Goal: Transaction & Acquisition: Purchase product/service

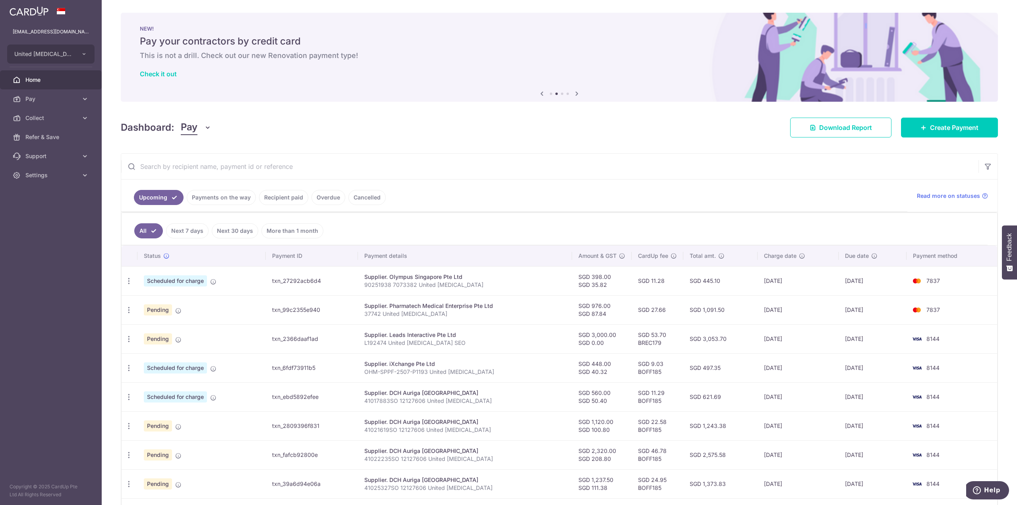
click at [544, 93] on icon at bounding box center [542, 94] width 10 height 10
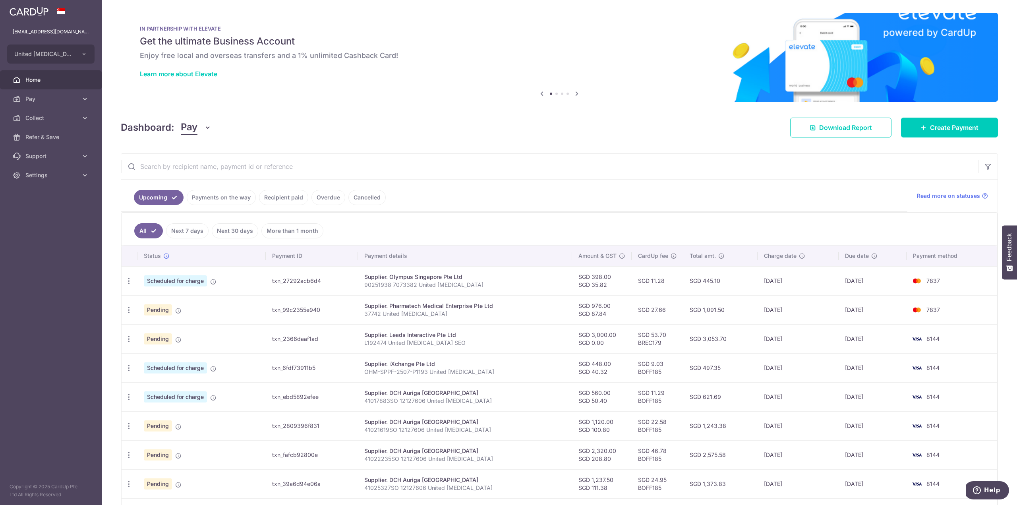
click at [541, 93] on icon at bounding box center [542, 94] width 10 height 10
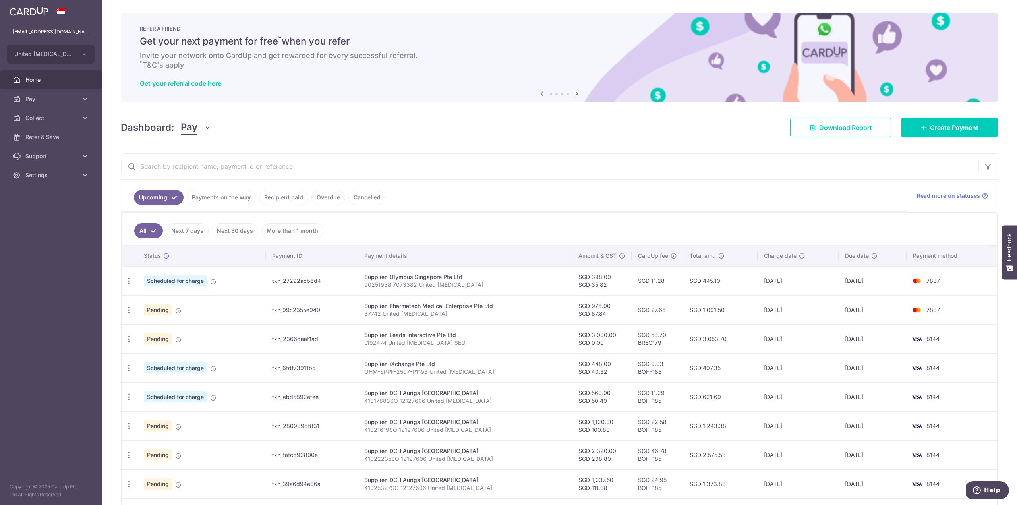
click at [541, 93] on icon at bounding box center [542, 94] width 10 height 10
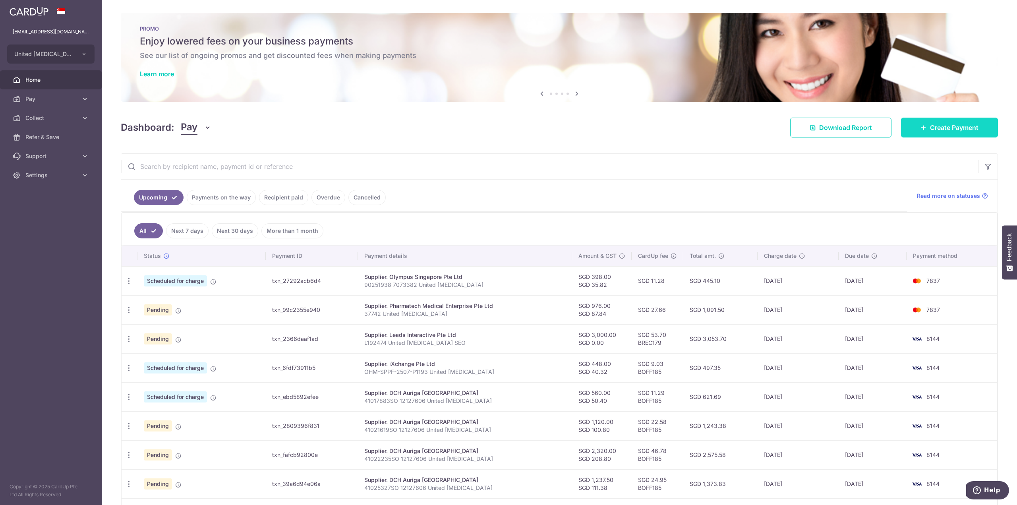
click at [940, 129] on span "Create Payment" at bounding box center [954, 128] width 48 height 10
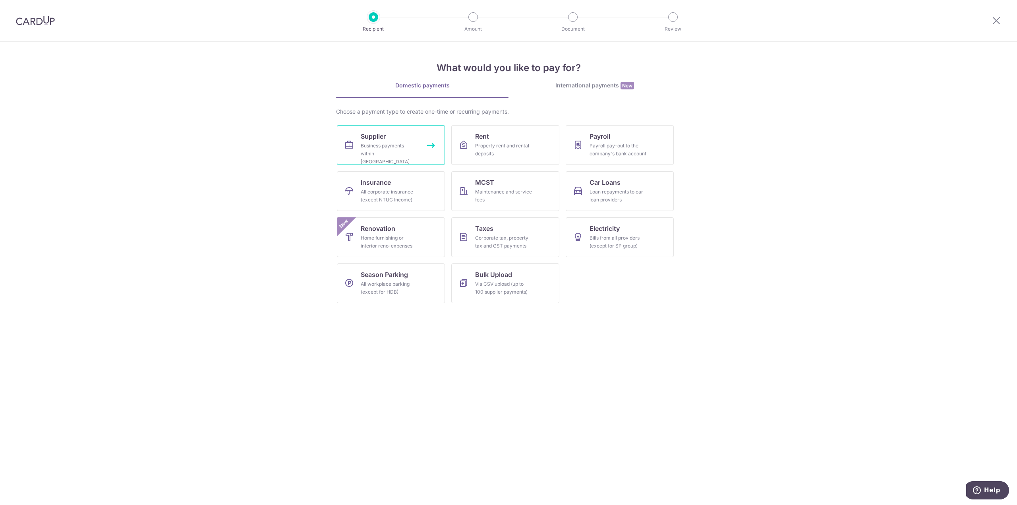
click at [396, 143] on div "Business payments within [GEOGRAPHIC_DATA]" at bounding box center [389, 154] width 57 height 24
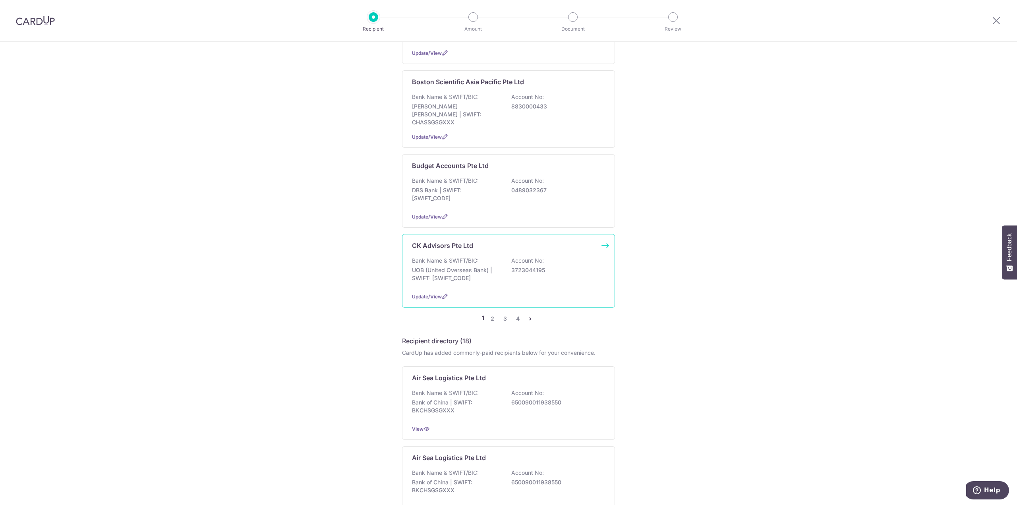
scroll to position [715, 0]
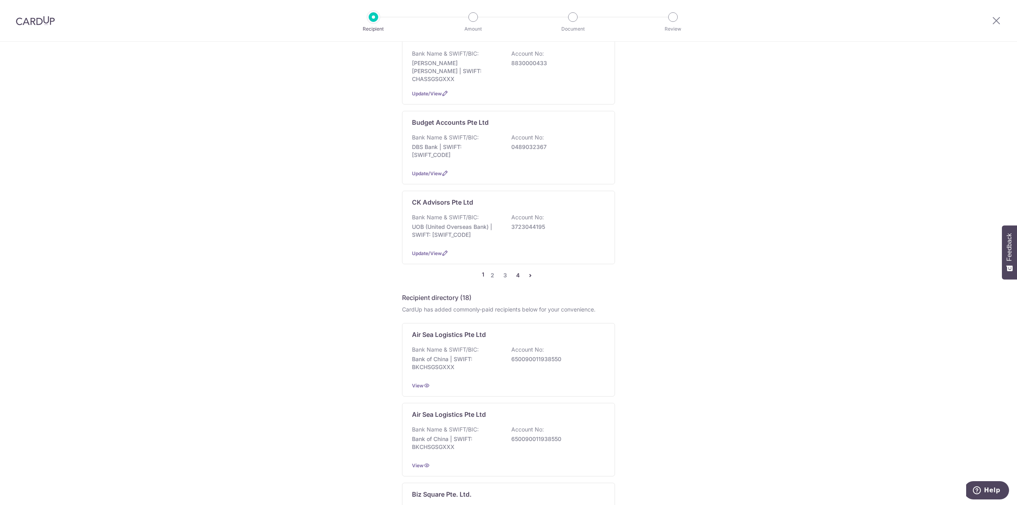
click at [515, 270] on link "4" at bounding box center [518, 275] width 10 height 10
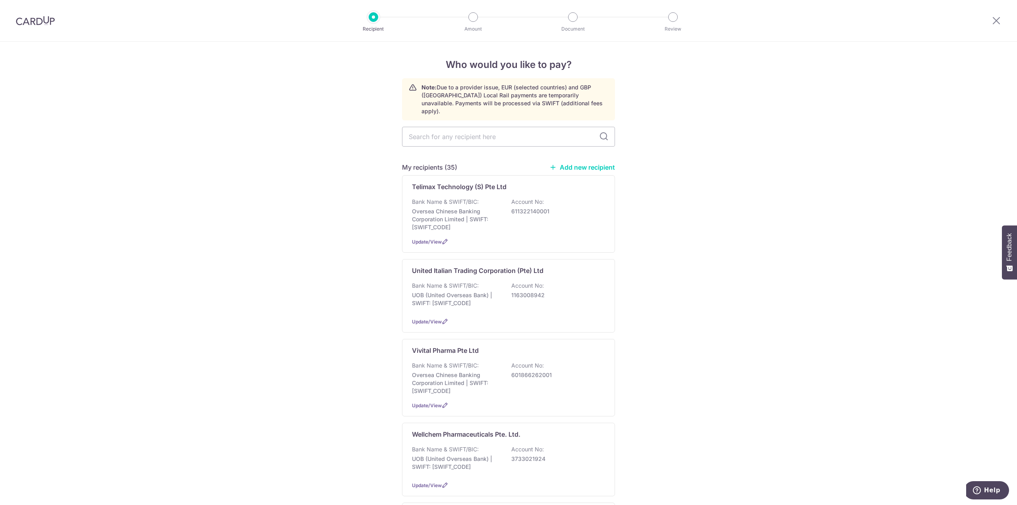
scroll to position [278, 0]
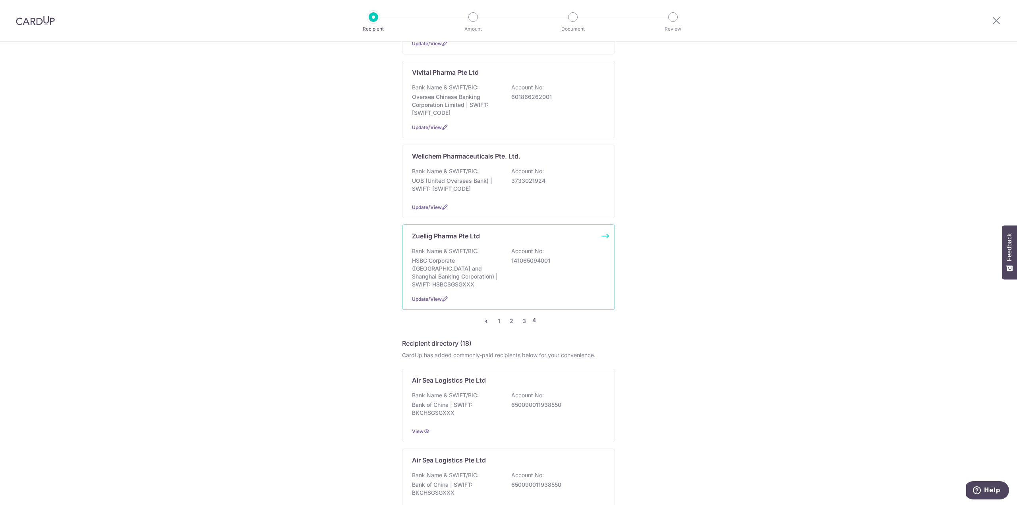
click at [453, 257] on p "HSBC Corporate (Hongkong and Shanghai Banking Corporation) | SWIFT: HSBCSGSGXXX" at bounding box center [456, 273] width 89 height 32
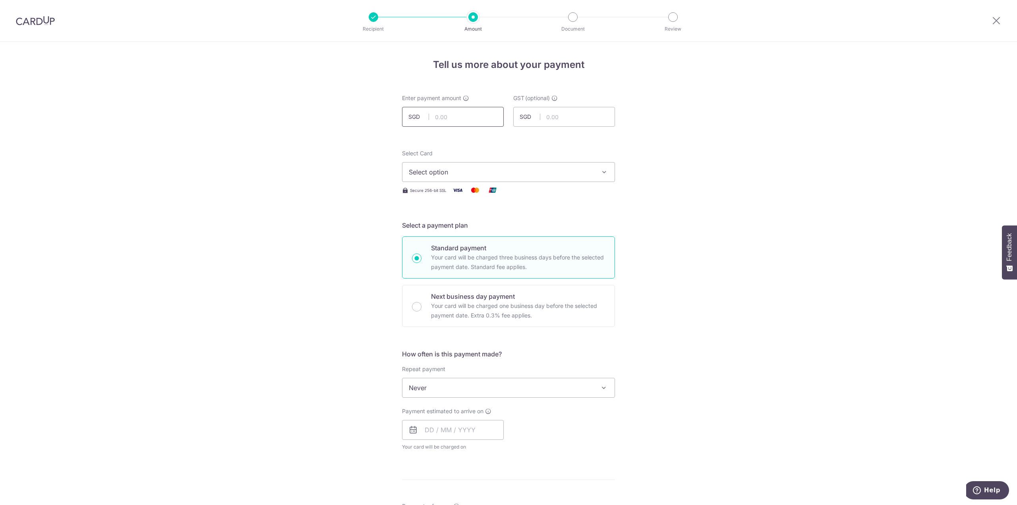
click at [477, 118] on input "text" at bounding box center [453, 117] width 102 height 20
type input "140.00"
type input "12.60"
click at [487, 172] on span "Select option" at bounding box center [501, 172] width 185 height 10
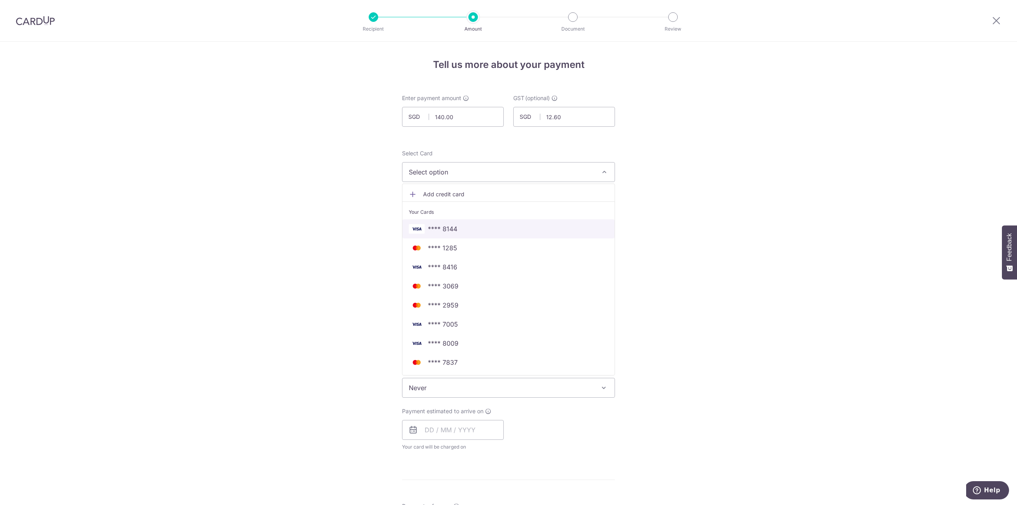
click at [463, 223] on link "**** 8144" at bounding box center [508, 228] width 212 height 19
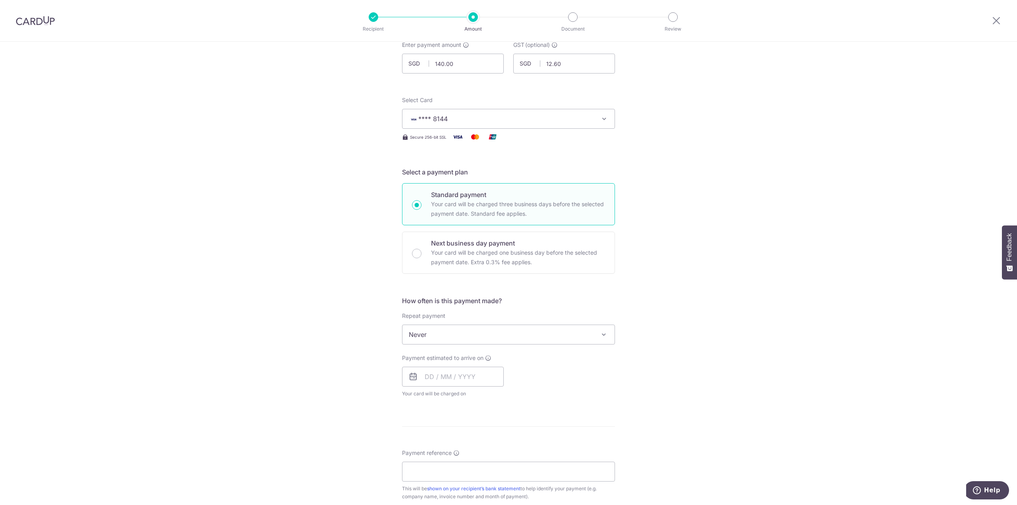
scroll to position [119, 0]
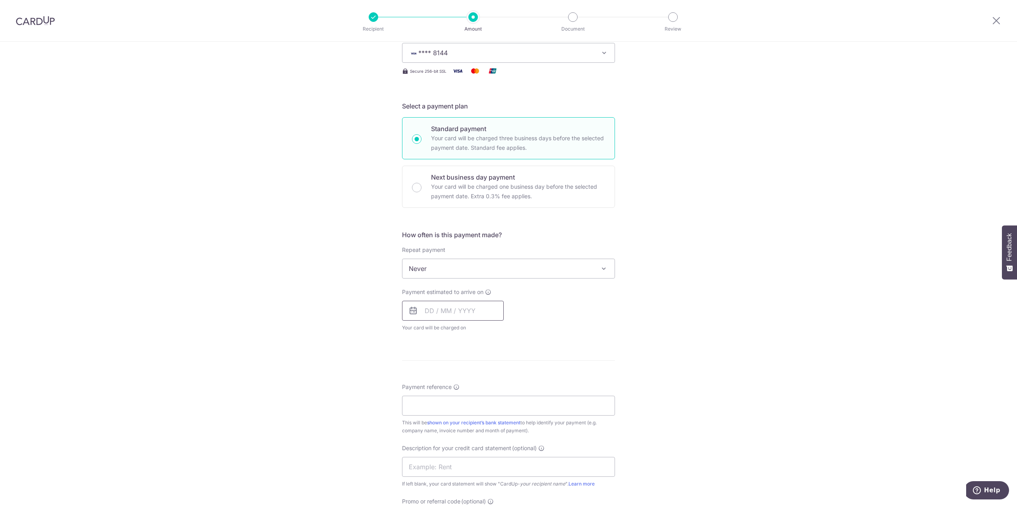
click at [436, 308] on input "text" at bounding box center [453, 311] width 102 height 20
click at [468, 429] on link "29" at bounding box center [466, 430] width 13 height 13
type input "29/10/2025"
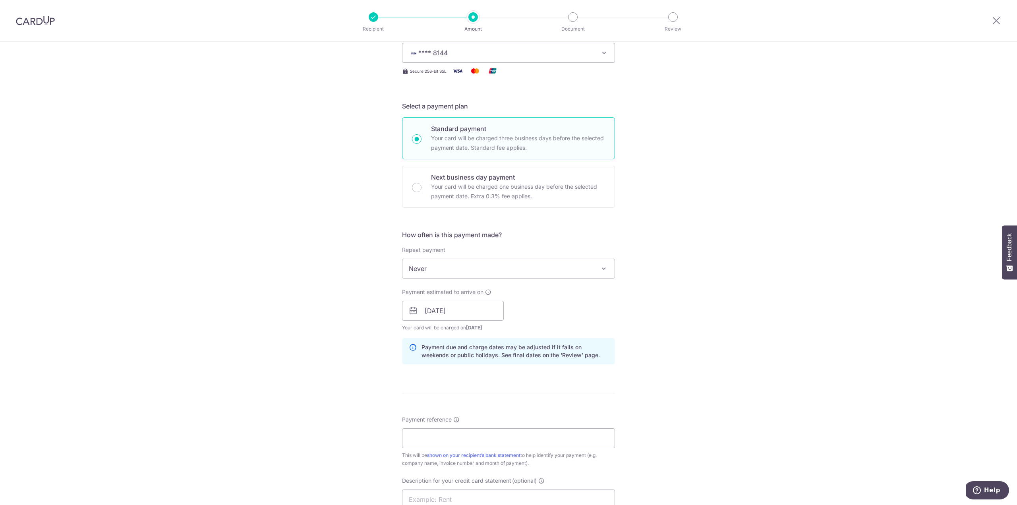
click at [767, 310] on div "Tell us more about your payment Enter payment amount SGD 140.00 140.00 GST (opt…" at bounding box center [508, 325] width 1017 height 804
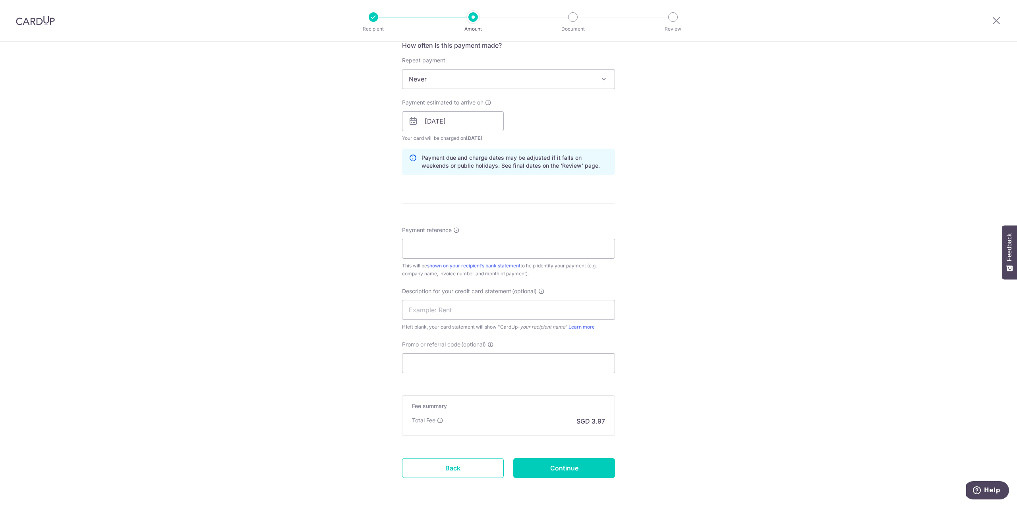
scroll to position [318, 0]
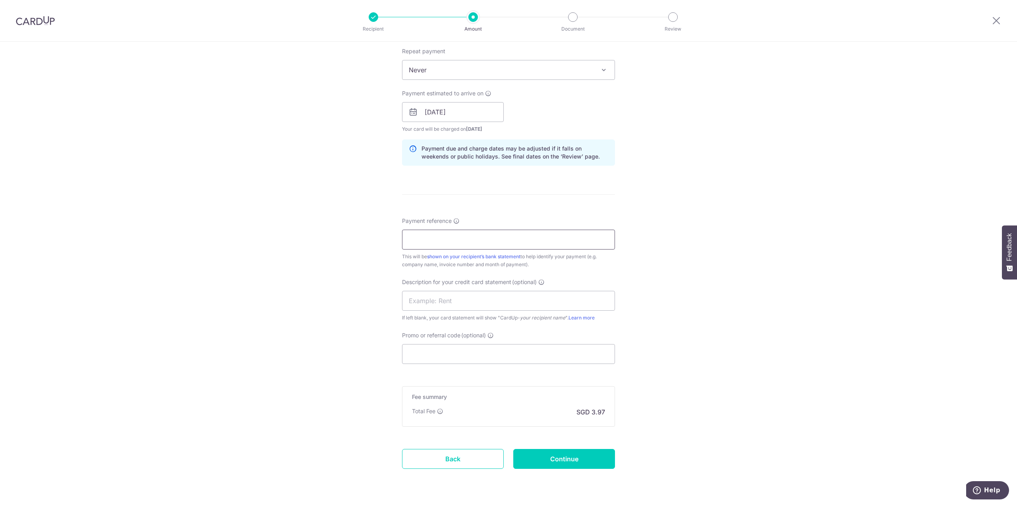
click at [497, 241] on input "Payment reference" at bounding box center [508, 240] width 213 height 20
type input "1087184235 30473742 United Gastro"
type input "Clinic CUp Zuel"
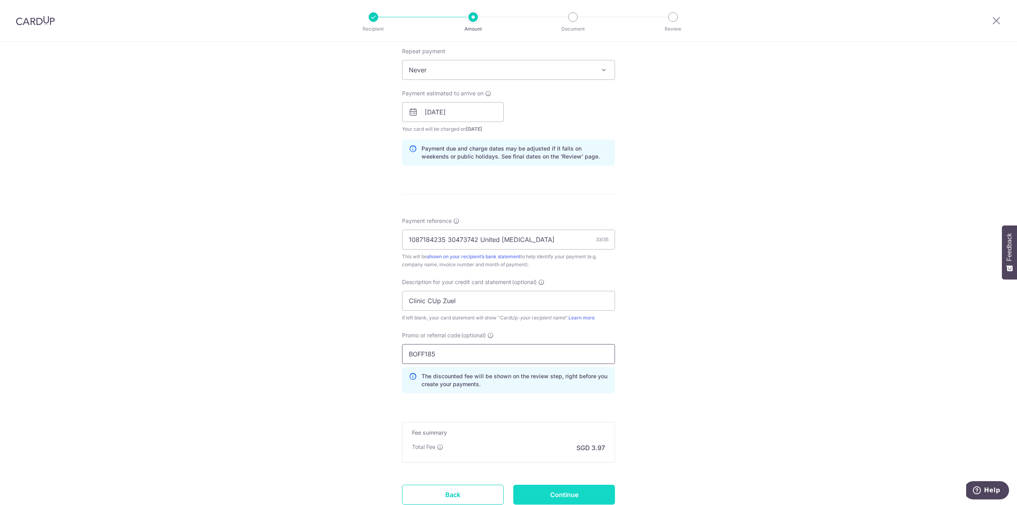
type input "BOFF185"
click at [564, 490] on input "Continue" at bounding box center [564, 495] width 102 height 20
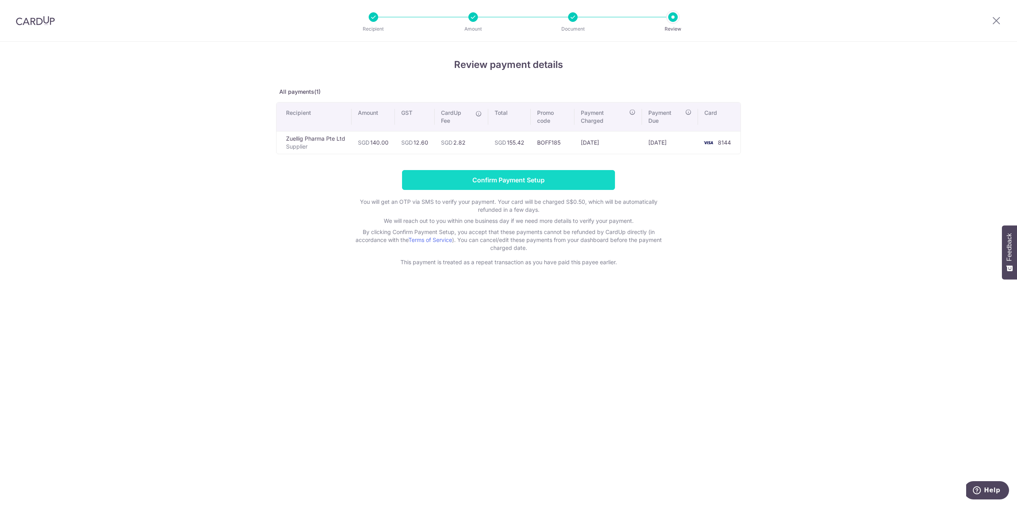
click at [513, 185] on input "Confirm Payment Setup" at bounding box center [508, 180] width 213 height 20
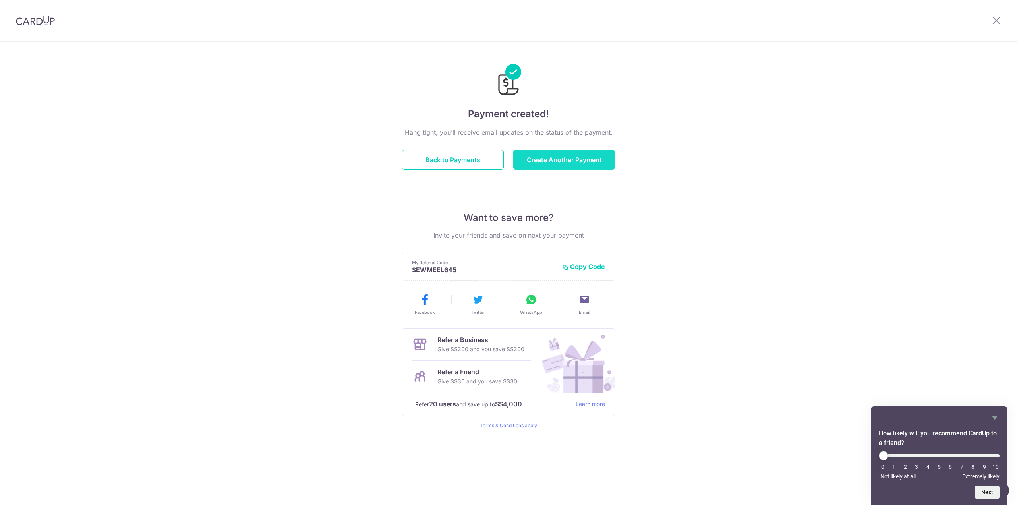
click at [567, 165] on button "Create Another Payment" at bounding box center [564, 160] width 102 height 20
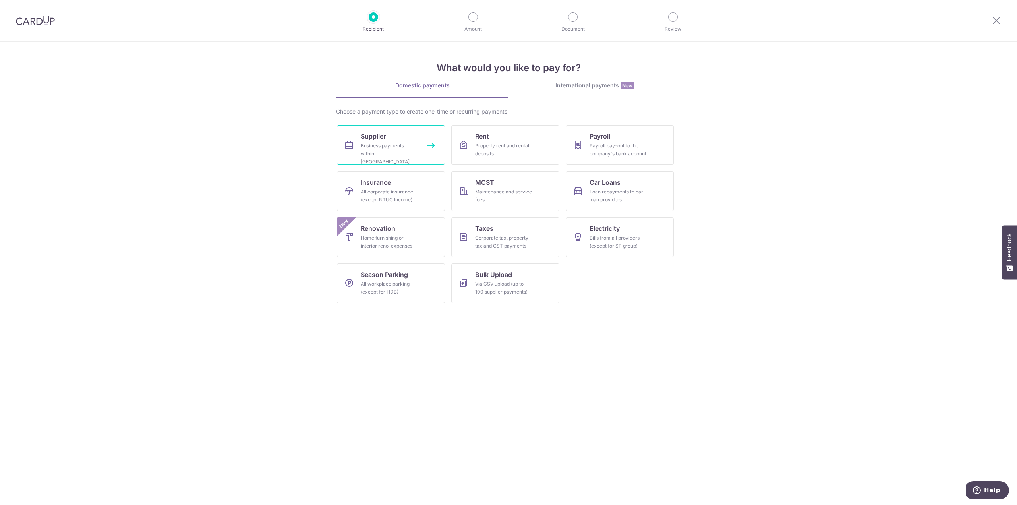
click at [404, 140] on link "Supplier Business payments within Singapore" at bounding box center [391, 145] width 108 height 40
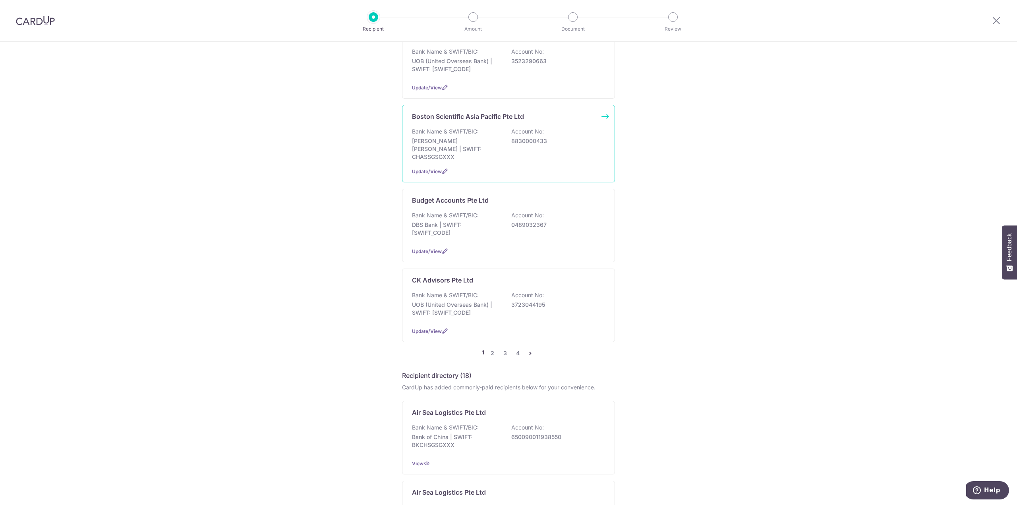
scroll to position [715, 0]
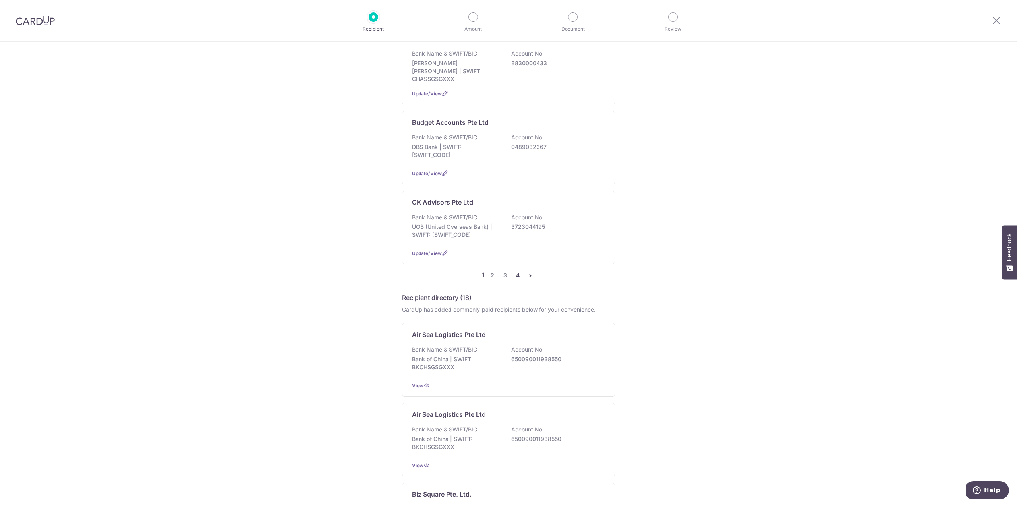
click at [518, 270] on link "4" at bounding box center [518, 275] width 10 height 10
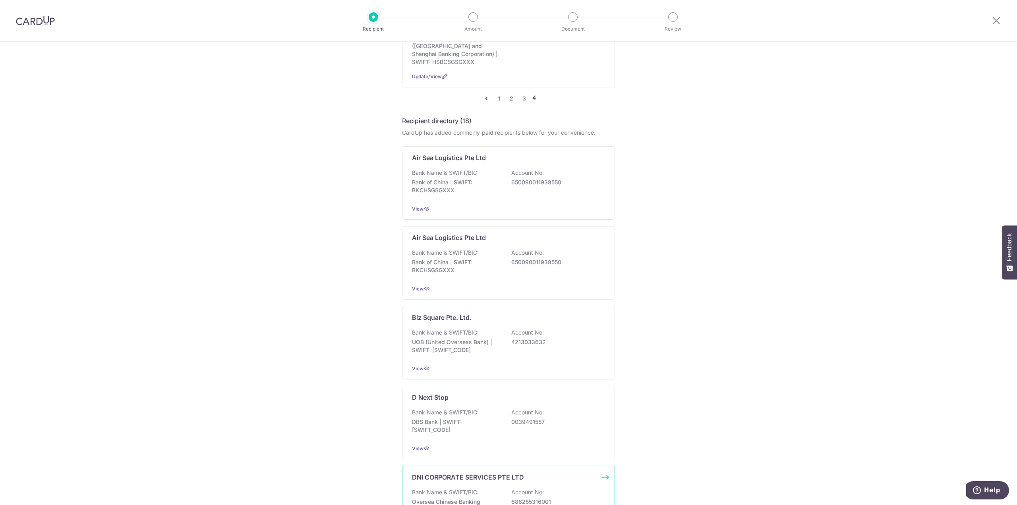
scroll to position [397, 0]
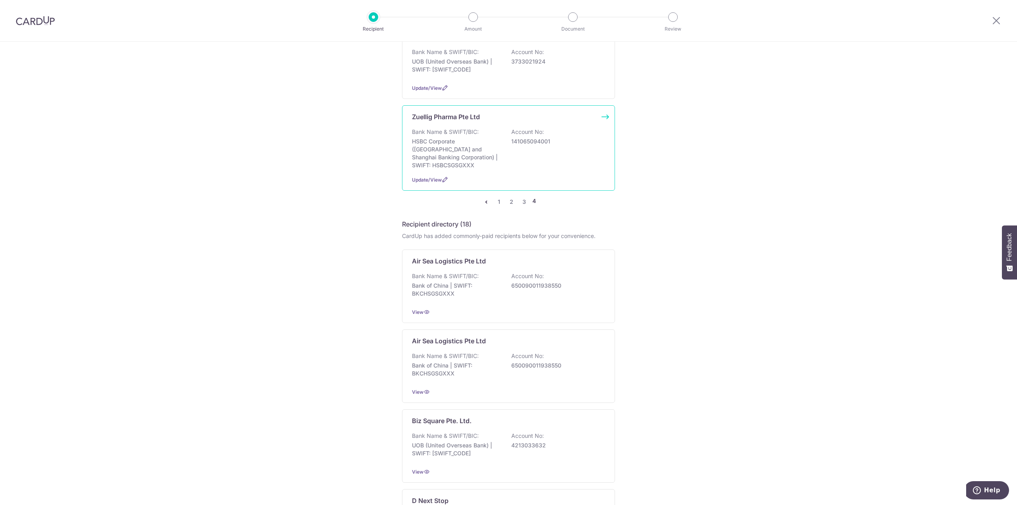
click at [464, 139] on p "HSBC Corporate (Hongkong and Shanghai Banking Corporation) | SWIFT: HSBCSGSGXXX" at bounding box center [456, 153] width 89 height 32
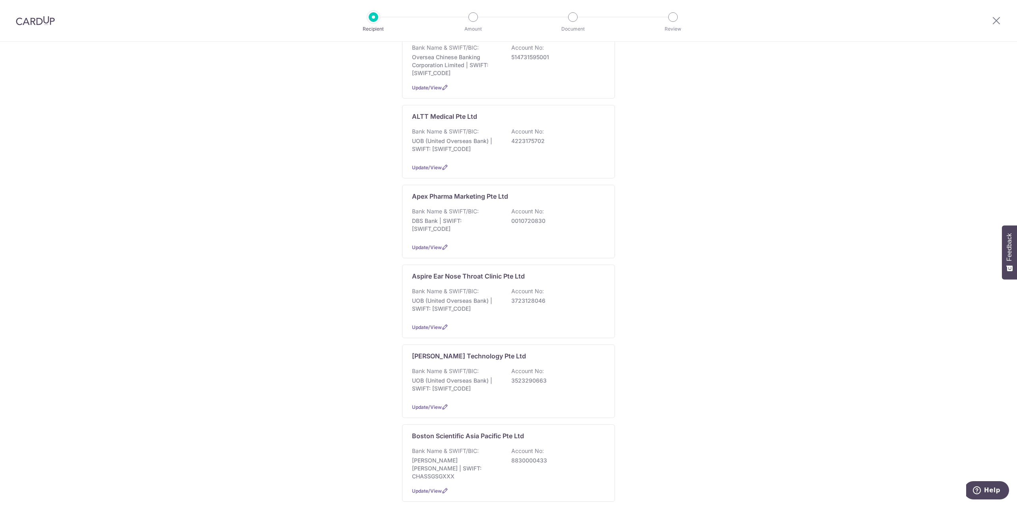
scroll to position [675, 0]
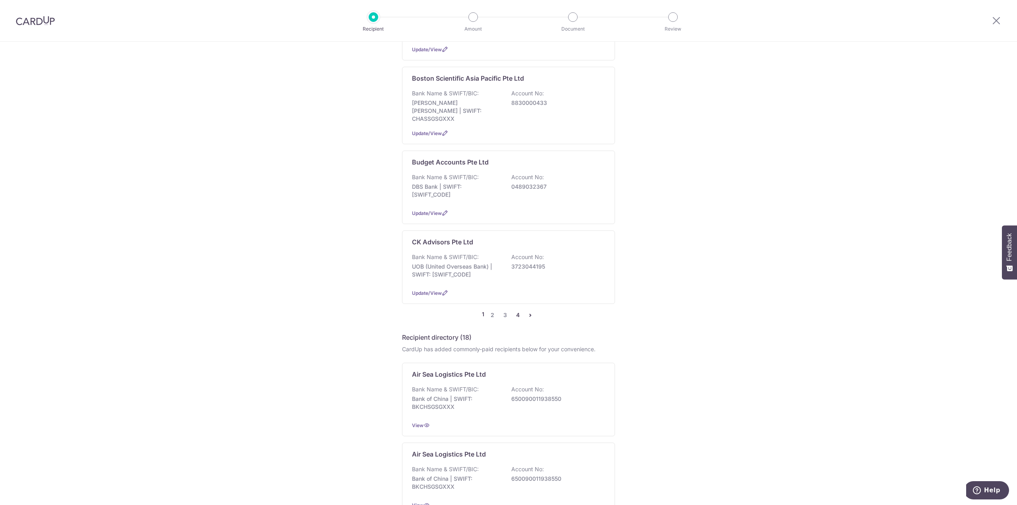
click at [516, 310] on link "4" at bounding box center [518, 315] width 10 height 10
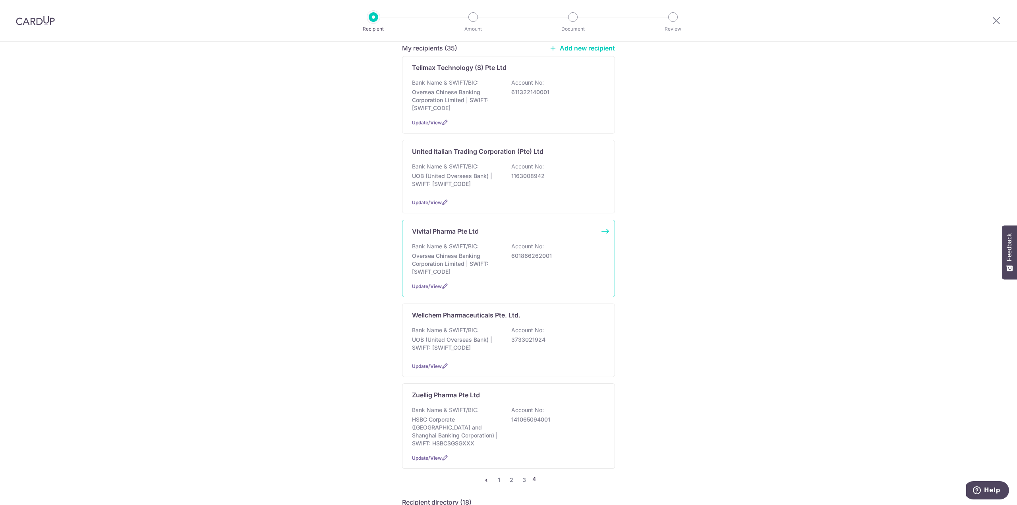
scroll to position [238, 0]
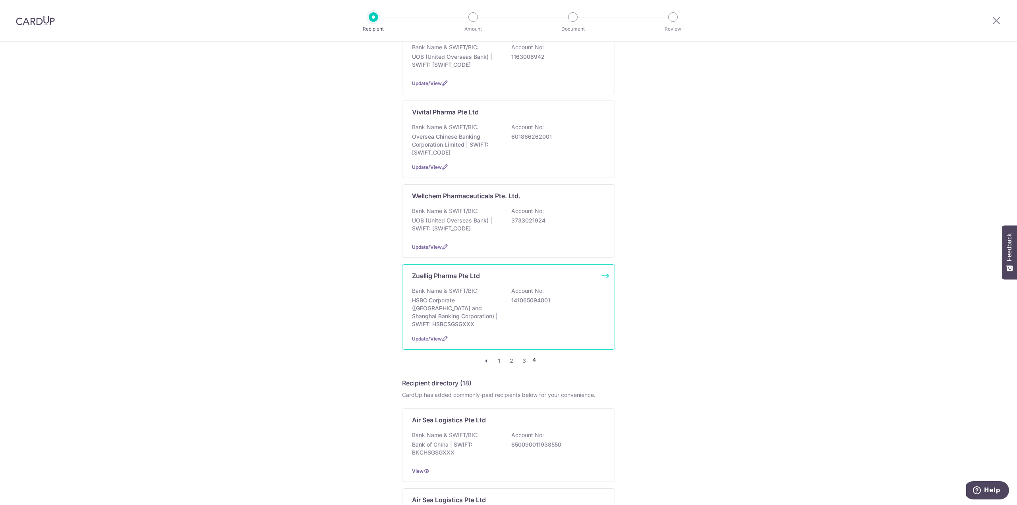
click at [534, 299] on div "Bank Name & SWIFT/BIC: HSBC Corporate (Hongkong and Shanghai Banking Corporatio…" at bounding box center [508, 307] width 193 height 41
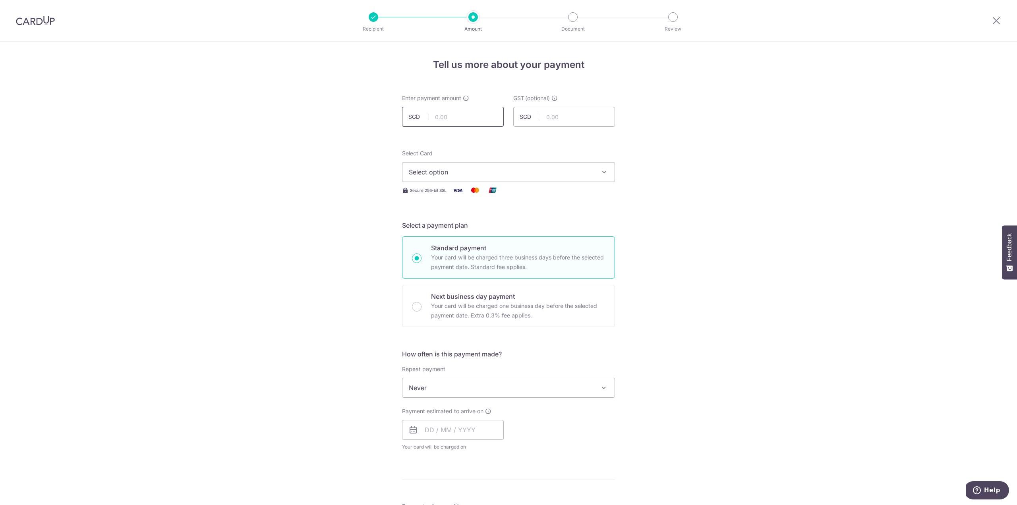
click at [462, 119] on input "text" at bounding box center [453, 117] width 102 height 20
type input "1,732.50"
type input "155.93"
click at [492, 170] on span "Select option" at bounding box center [501, 172] width 185 height 10
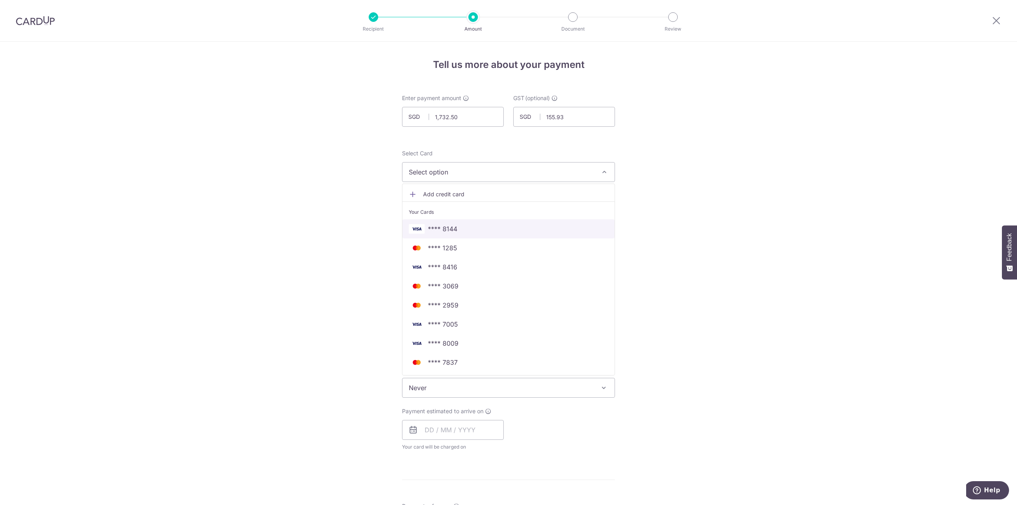
click at [479, 224] on span "**** 8144" at bounding box center [508, 229] width 199 height 10
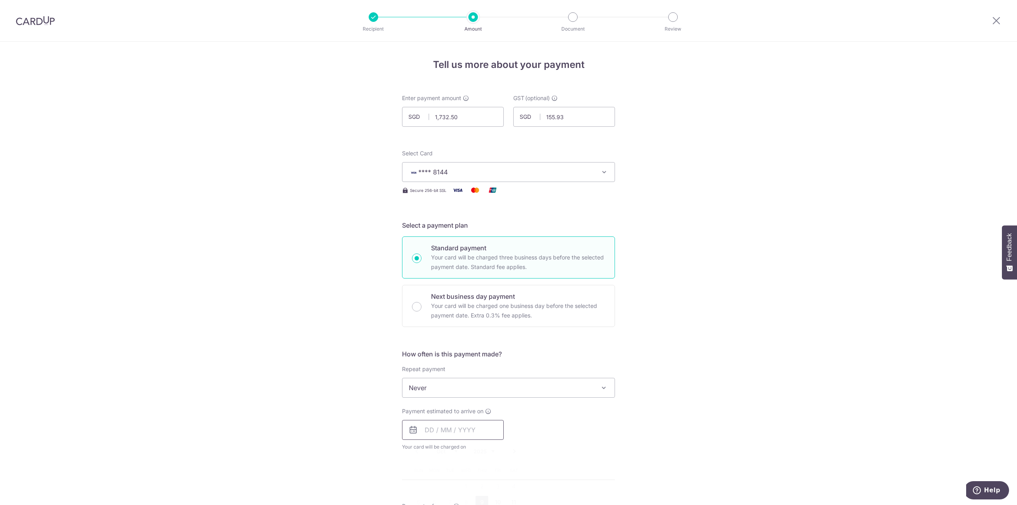
click at [458, 431] on input "text" at bounding box center [453, 430] width 102 height 20
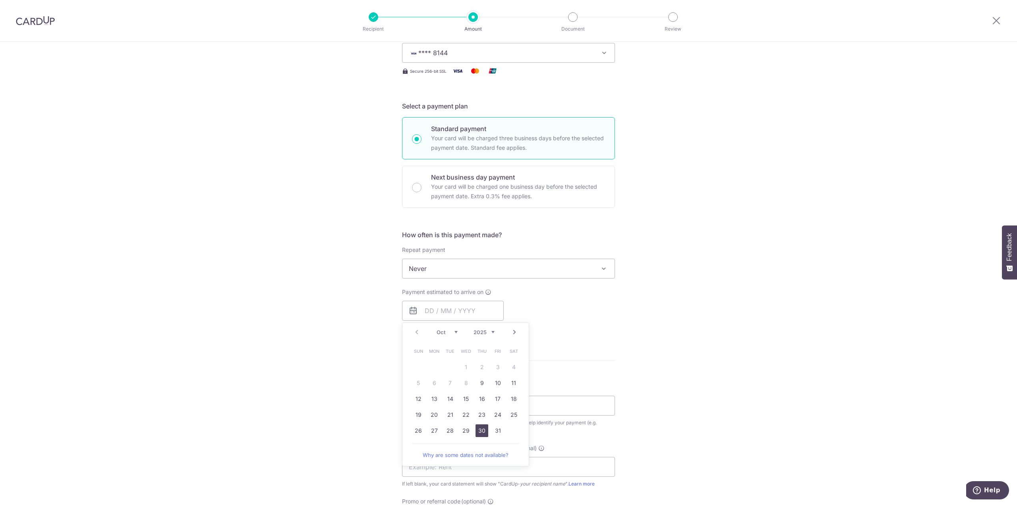
click at [479, 429] on link "30" at bounding box center [481, 430] width 13 height 13
type input "30/10/2025"
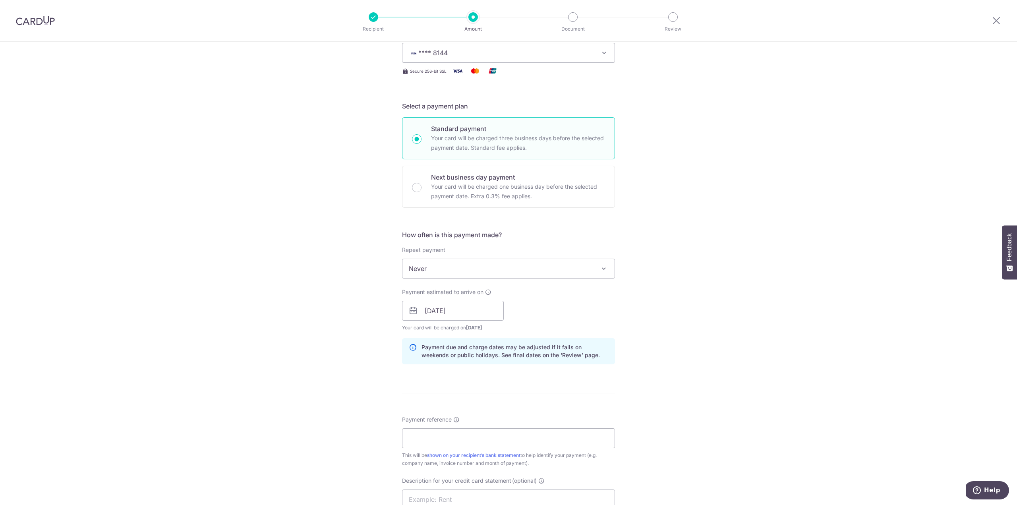
scroll to position [238, 0]
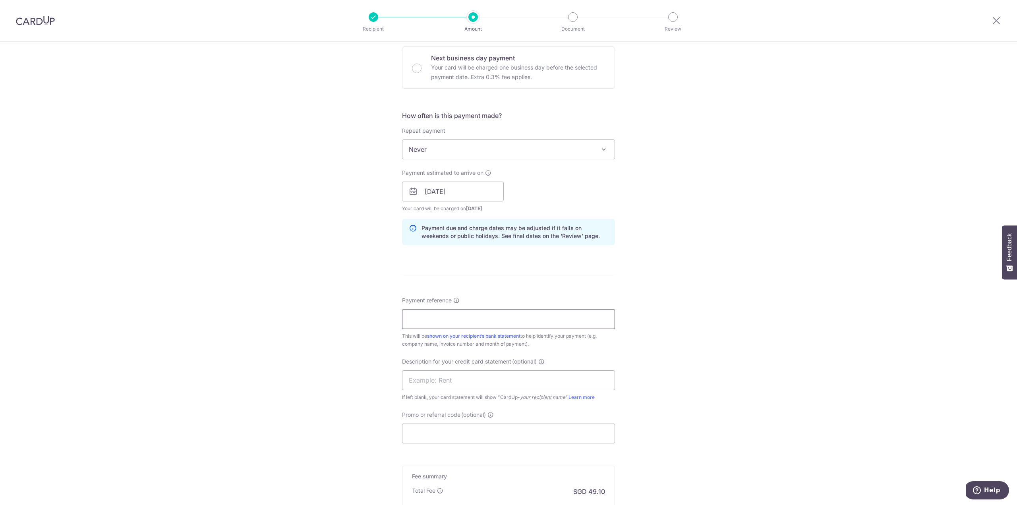
click at [479, 313] on input "Payment reference" at bounding box center [508, 319] width 213 height 20
type input "1087186095 30473742 United Gastro"
type input "Clinic CUp Zuel"
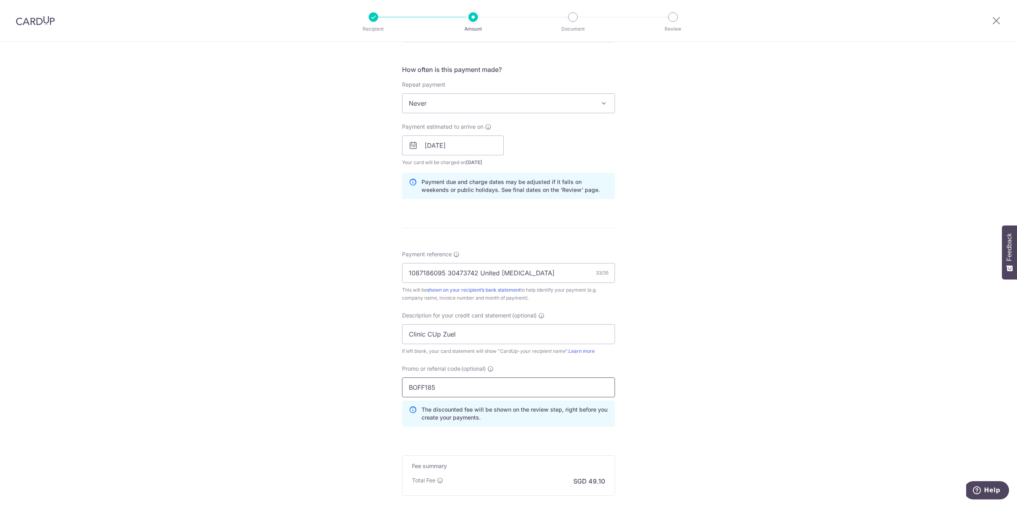
scroll to position [357, 0]
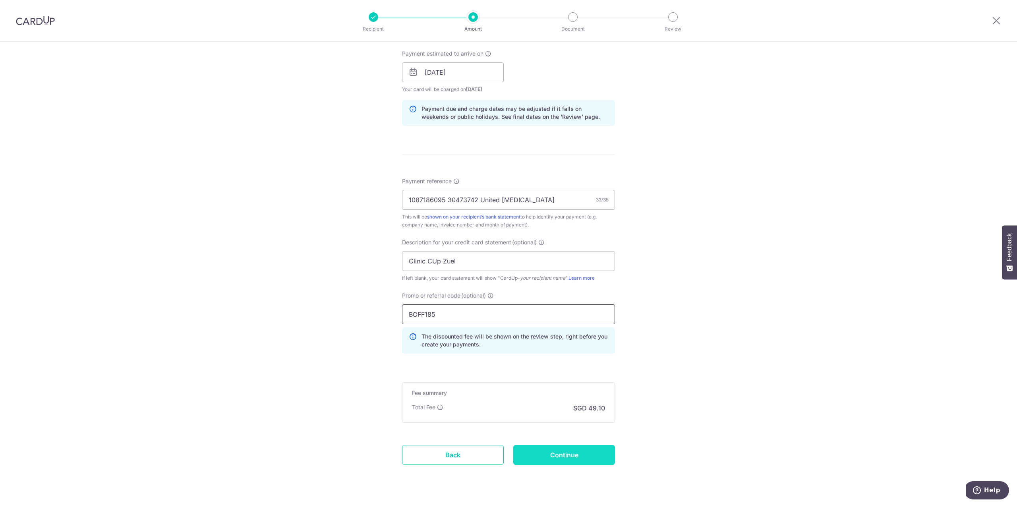
type input "BOFF185"
click at [561, 448] on input "Continue" at bounding box center [564, 455] width 102 height 20
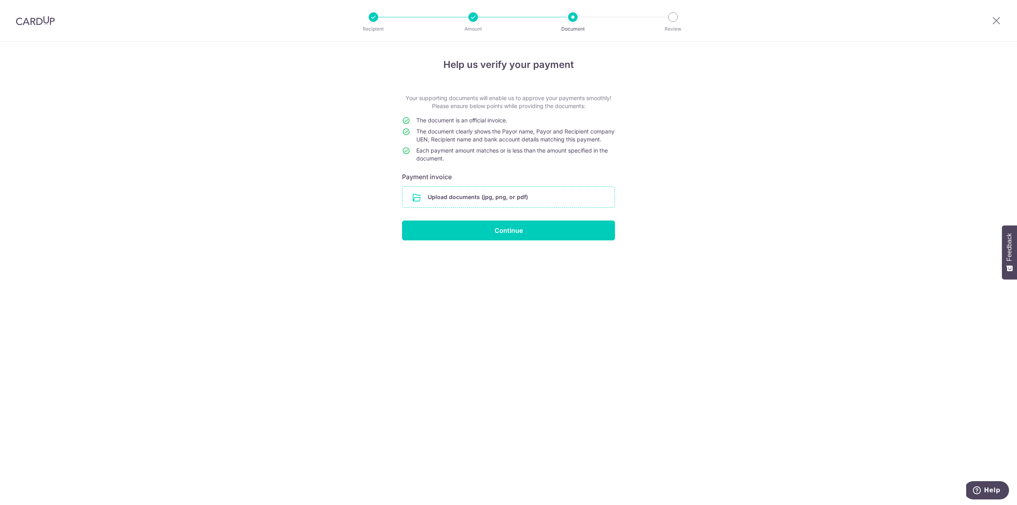
click at [509, 207] on input "file" at bounding box center [508, 197] width 212 height 21
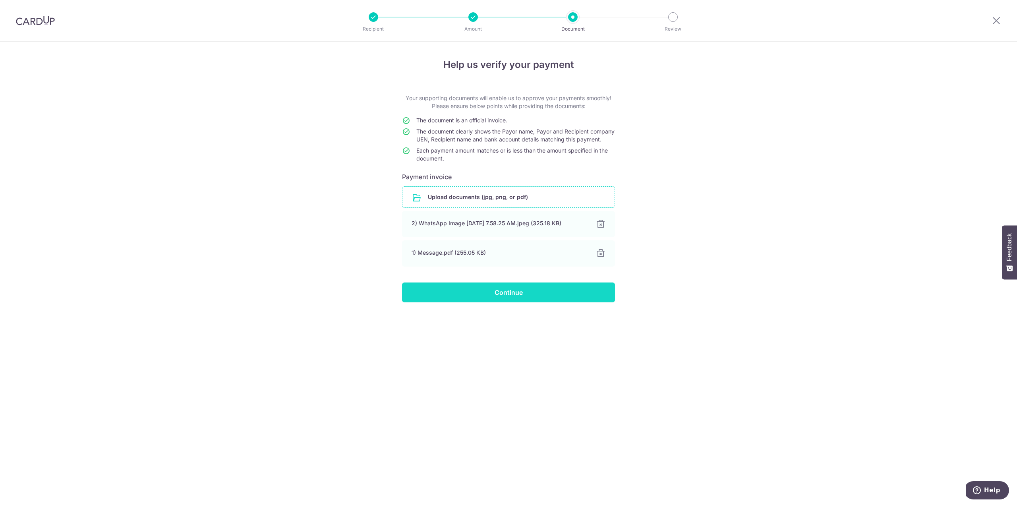
click at [481, 301] on input "Continue" at bounding box center [508, 292] width 213 height 20
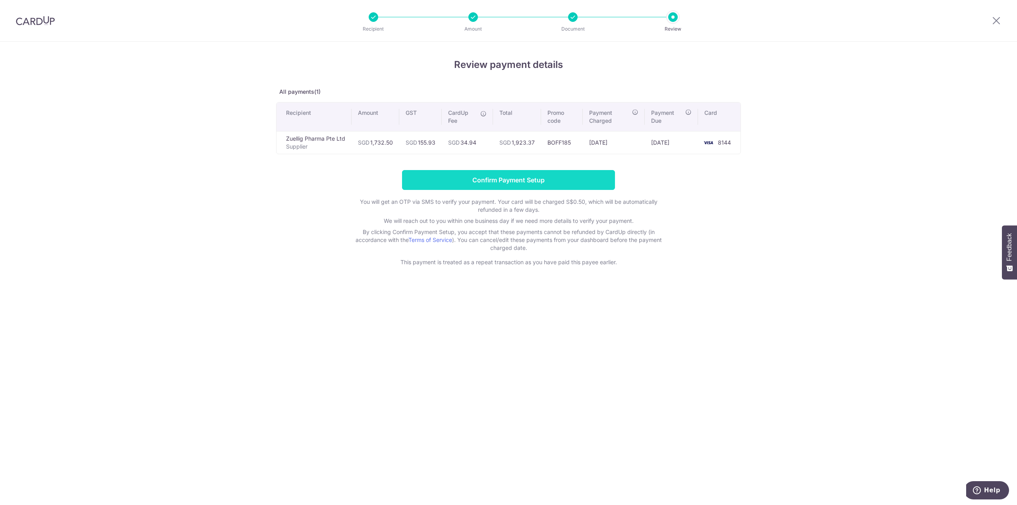
click at [513, 181] on input "Confirm Payment Setup" at bounding box center [508, 180] width 213 height 20
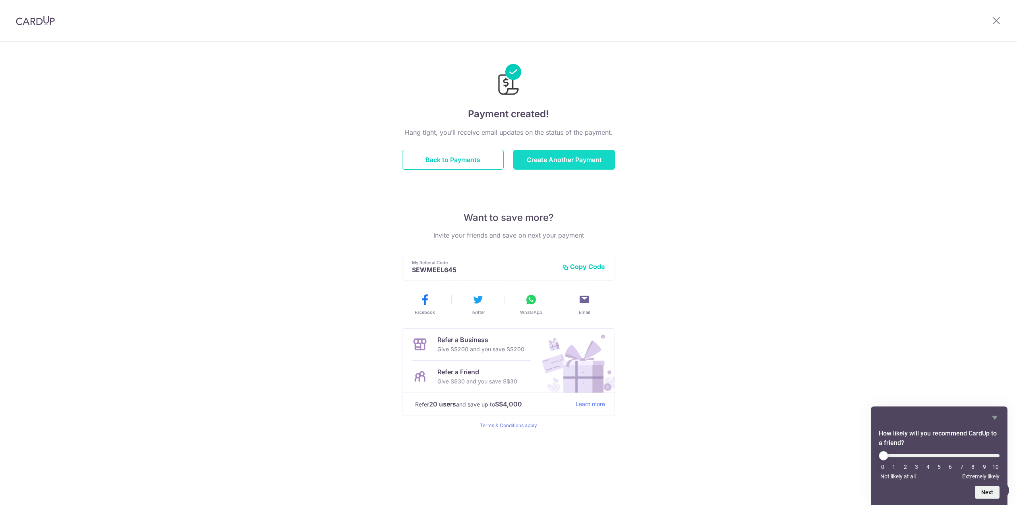
click at [567, 157] on button "Create Another Payment" at bounding box center [564, 160] width 102 height 20
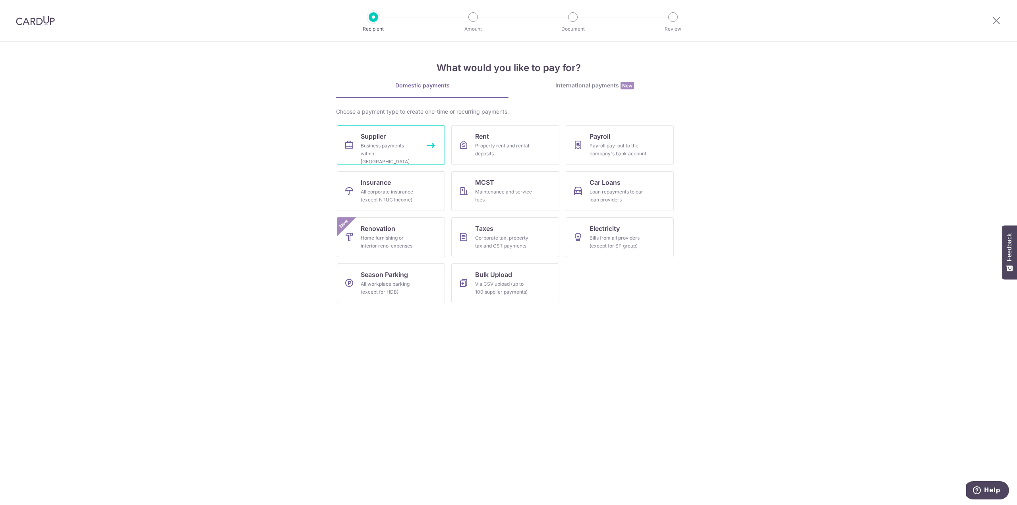
click at [391, 127] on link "Supplier Business payments within Singapore" at bounding box center [391, 145] width 108 height 40
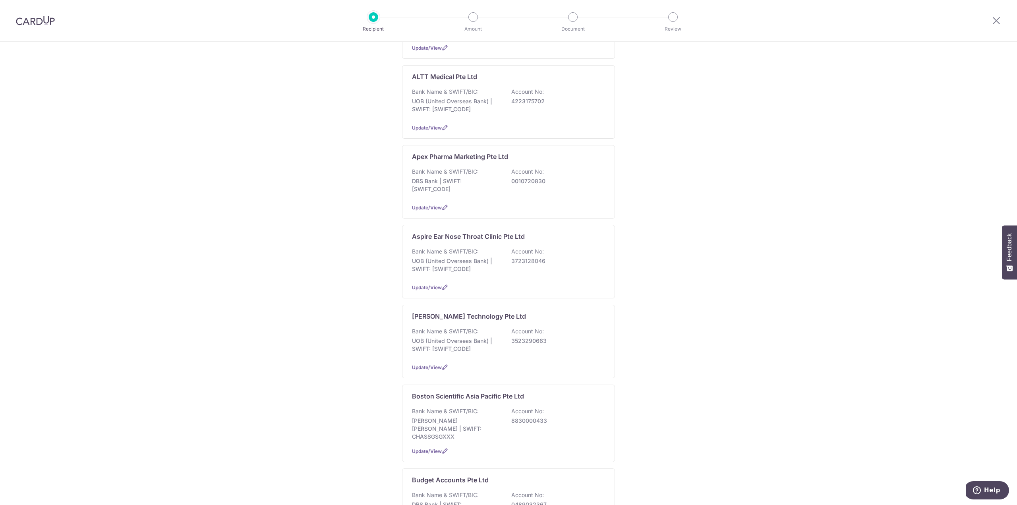
scroll to position [675, 0]
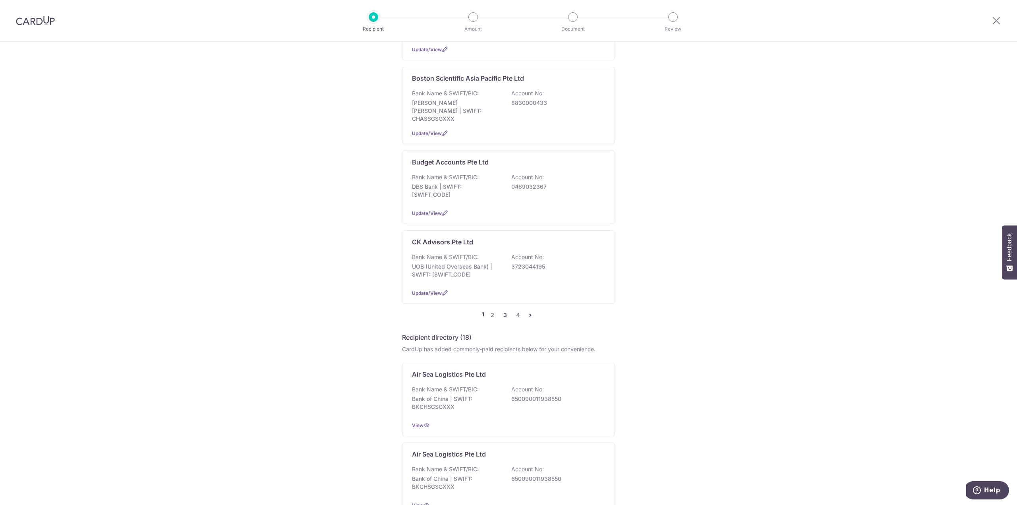
click at [504, 310] on link "3" at bounding box center [505, 315] width 10 height 10
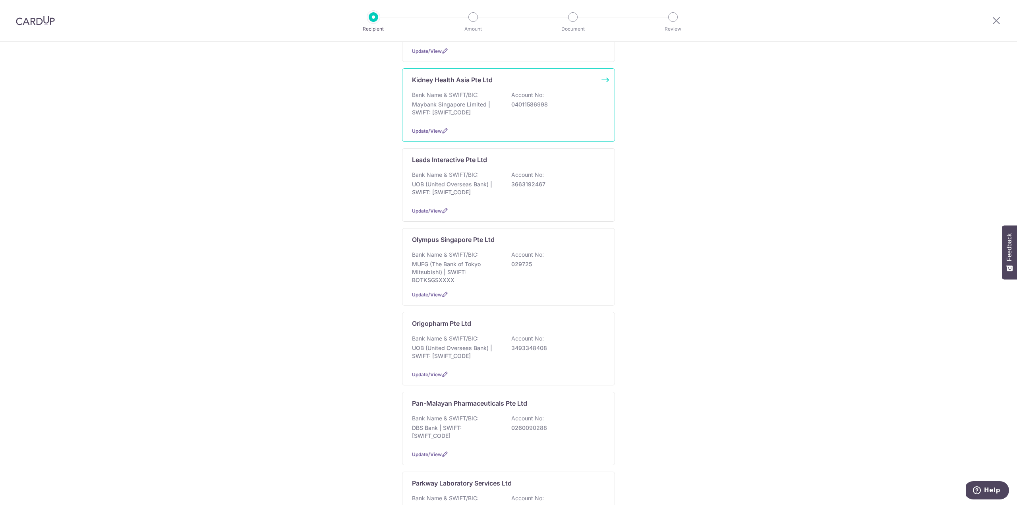
scroll to position [357, 0]
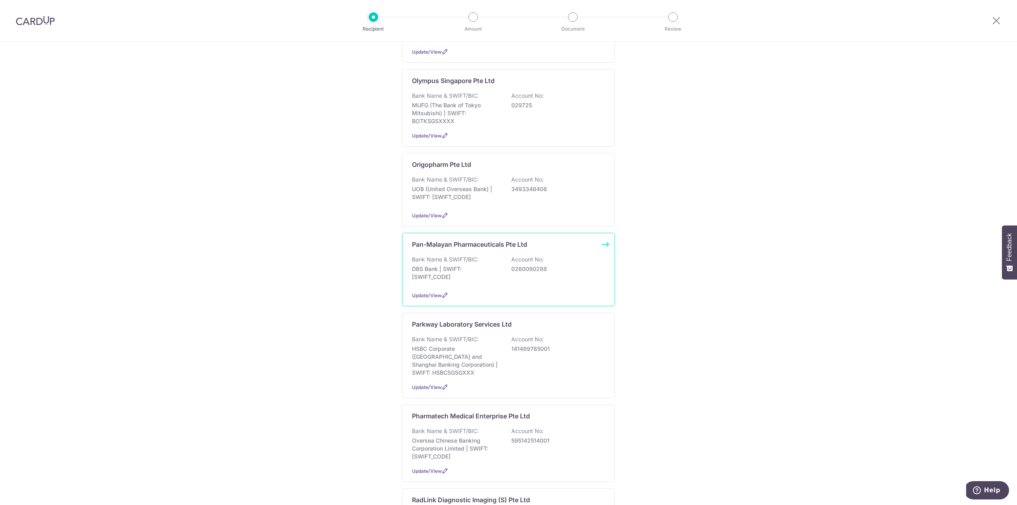
click at [493, 271] on div "Pan-Malayan Pharmaceuticals Pte Ltd Bank Name & SWIFT/BIC: DBS Bank | SWIFT: DB…" at bounding box center [508, 269] width 213 height 73
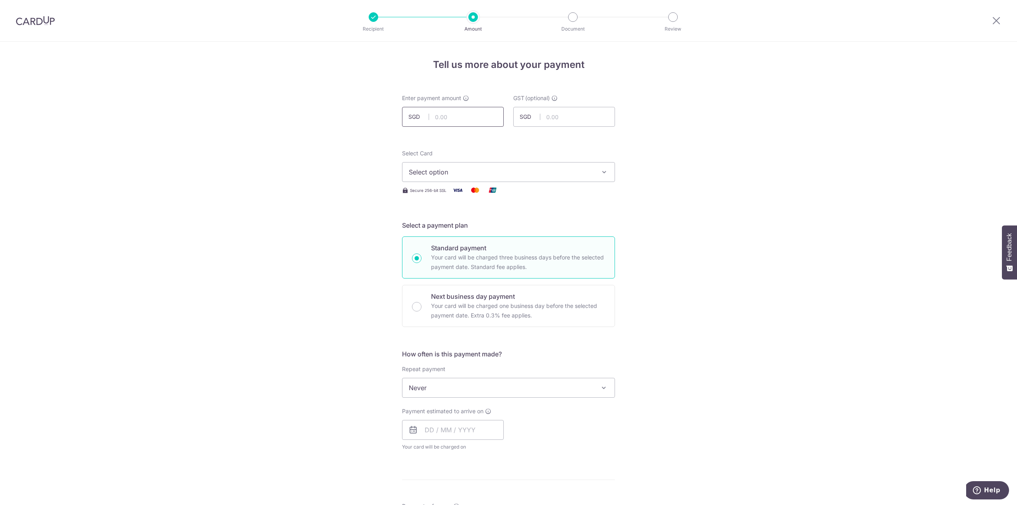
click at [464, 118] on input "text" at bounding box center [453, 117] width 102 height 20
type input "602.50"
type input "54.23"
click at [461, 178] on button "Select option" at bounding box center [508, 172] width 213 height 20
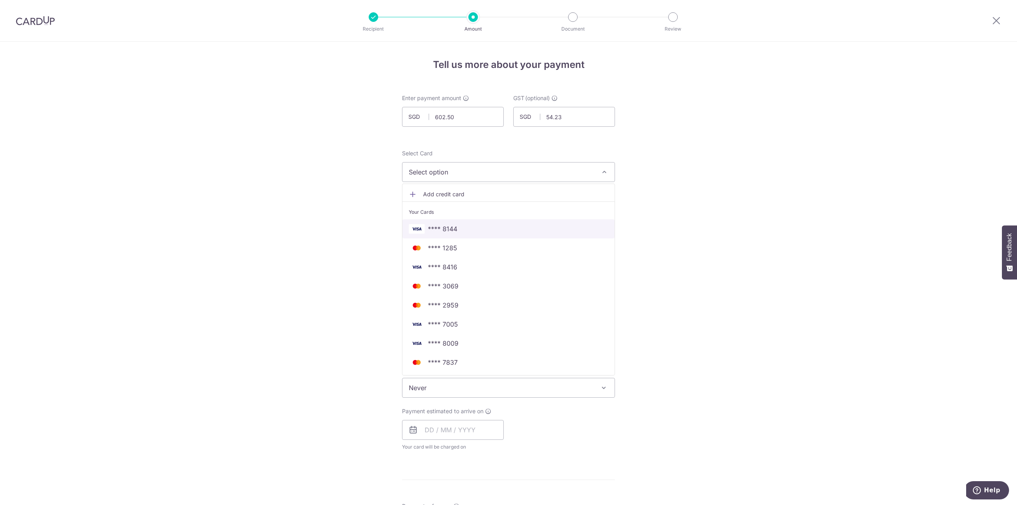
click at [460, 228] on span "**** 8144" at bounding box center [508, 229] width 199 height 10
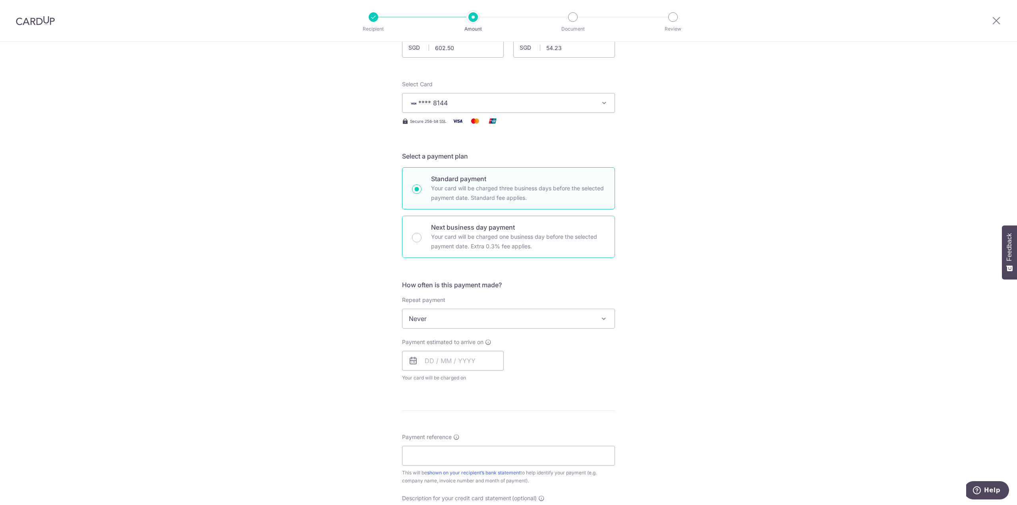
scroll to position [119, 0]
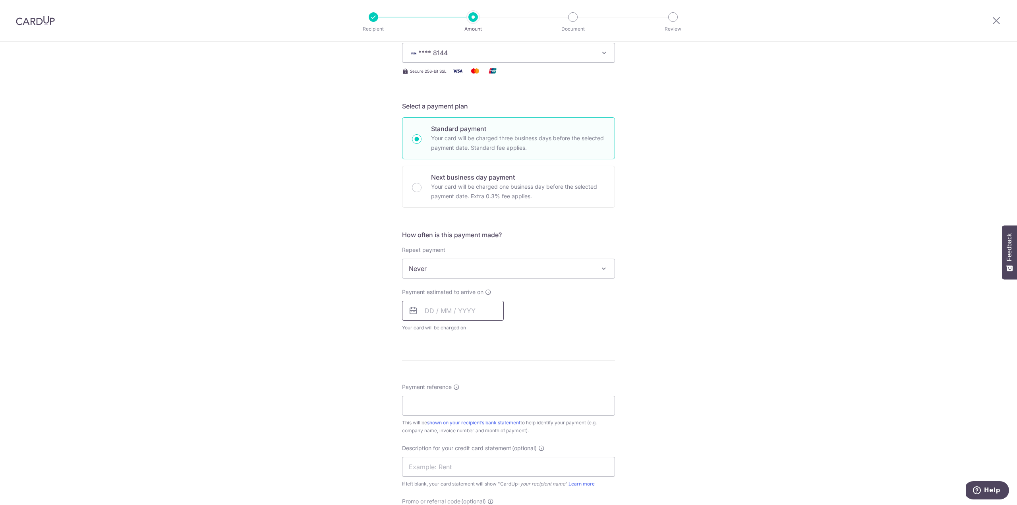
click at [439, 304] on input "text" at bounding box center [453, 311] width 102 height 20
click at [458, 429] on td "29" at bounding box center [466, 431] width 16 height 16
type input "29/10/2025"
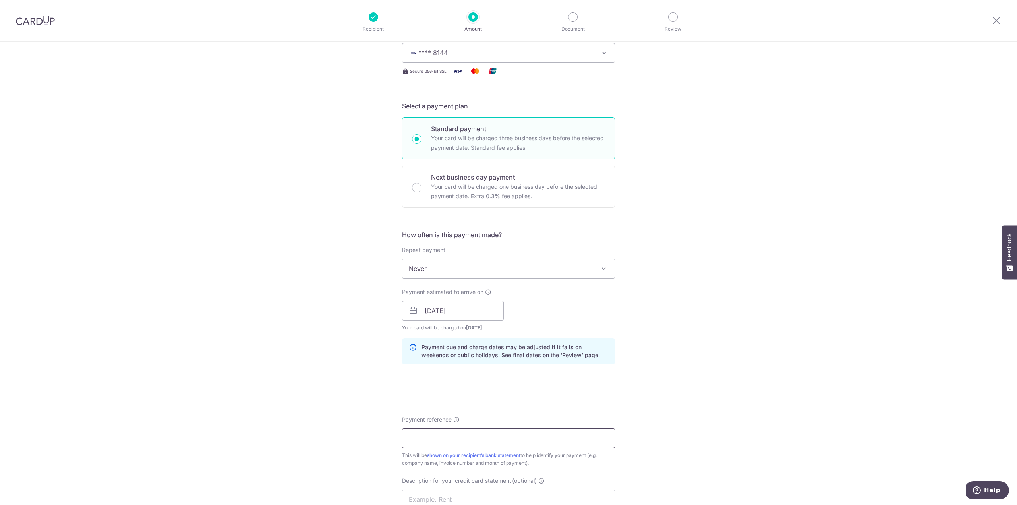
click at [461, 430] on input "Payment reference" at bounding box center [508, 438] width 213 height 20
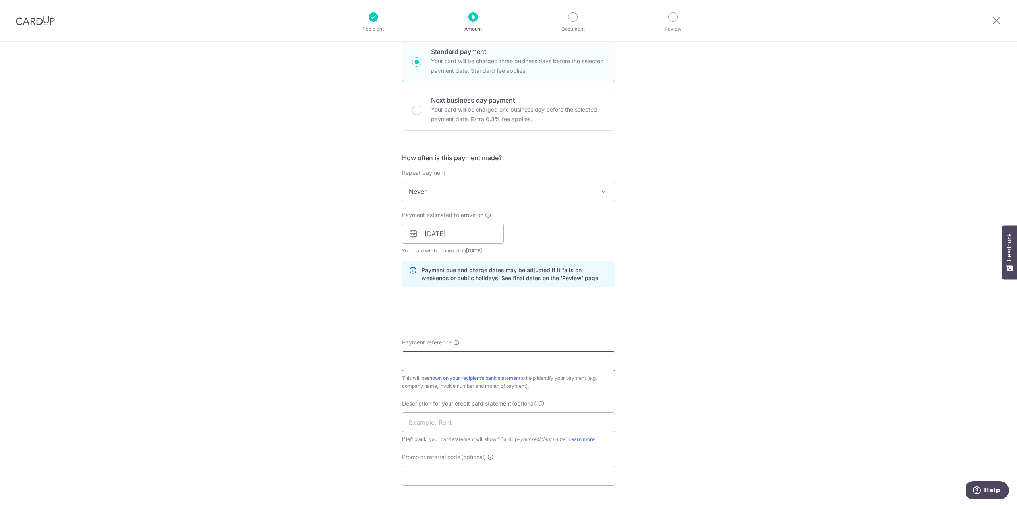
scroll to position [199, 0]
type input "SI-25-103217 United Gastro"
type input "Clinic CUp PanM"
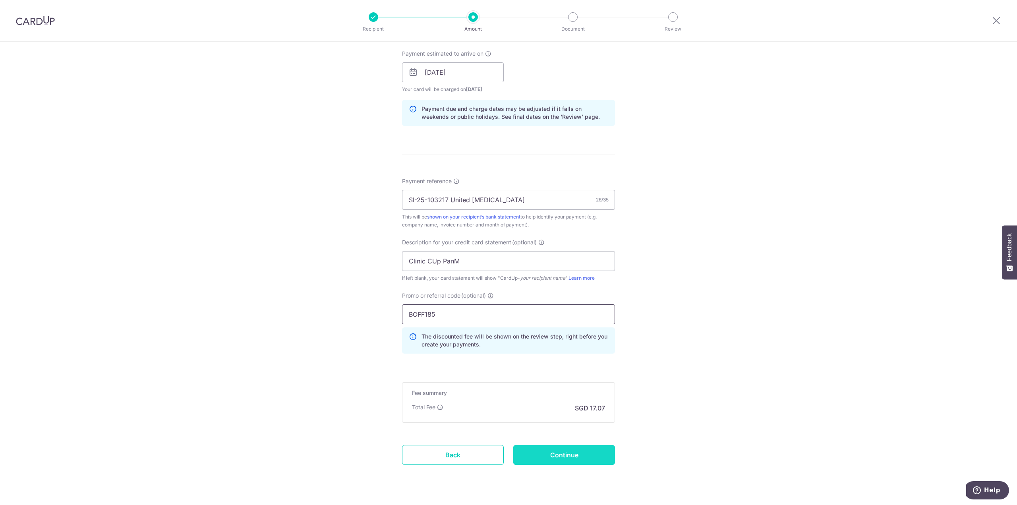
type input "BOFF185"
click at [558, 460] on input "Continue" at bounding box center [564, 455] width 102 height 20
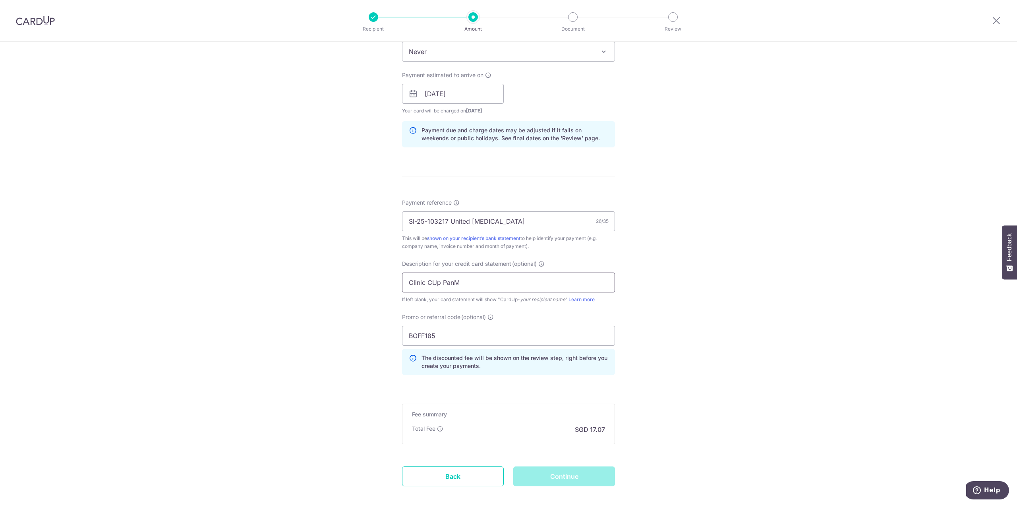
scroll to position [375, 0]
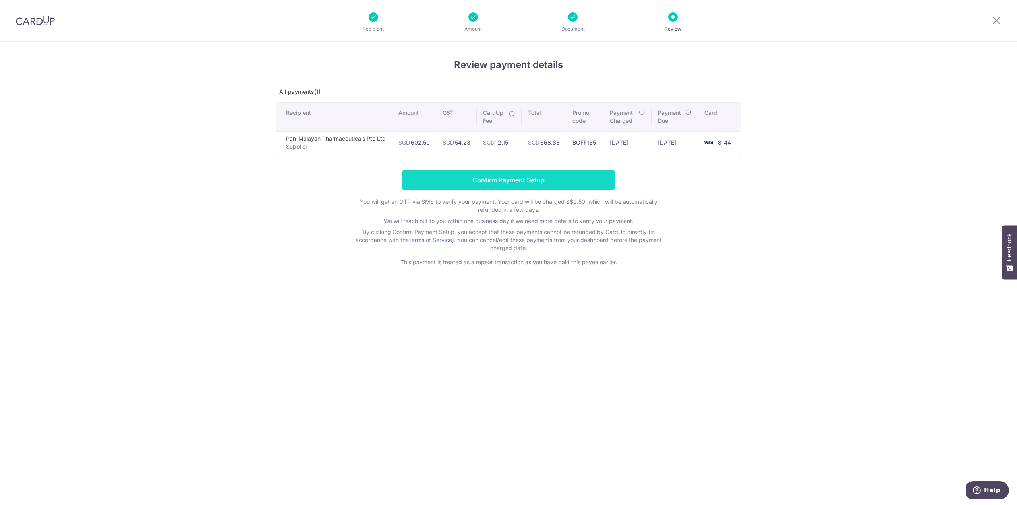
click at [484, 182] on input "Confirm Payment Setup" at bounding box center [508, 180] width 213 height 20
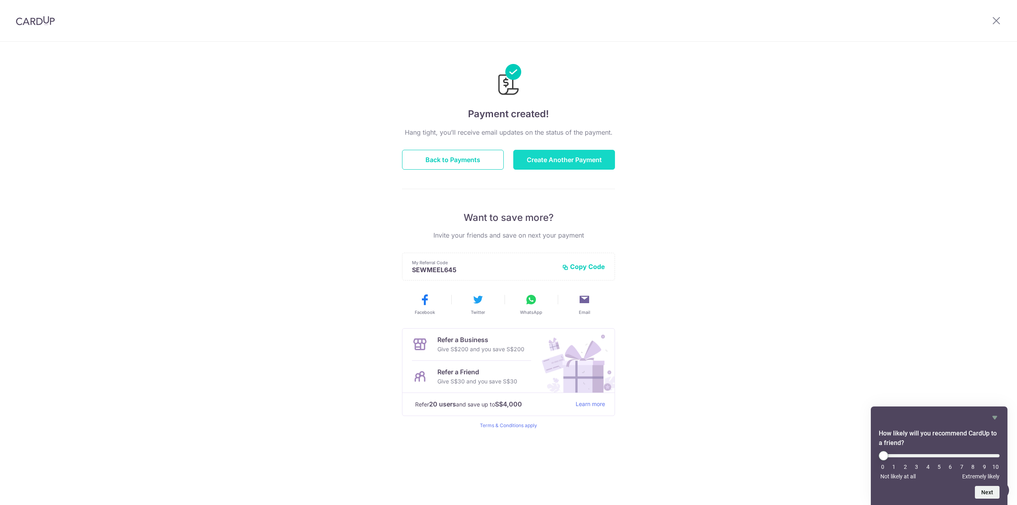
click at [559, 158] on button "Create Another Payment" at bounding box center [564, 160] width 102 height 20
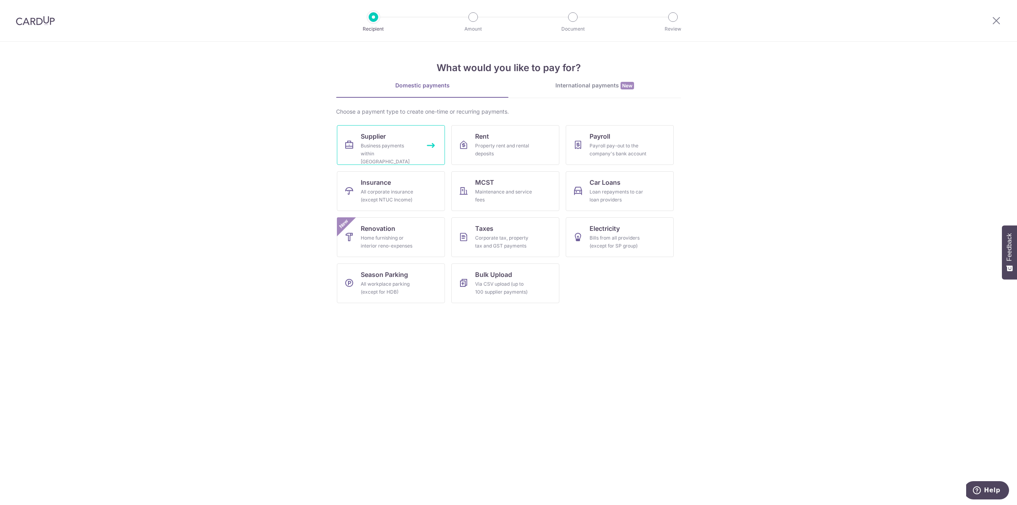
click at [394, 140] on link "Supplier Business payments within [GEOGRAPHIC_DATA]" at bounding box center [391, 145] width 108 height 40
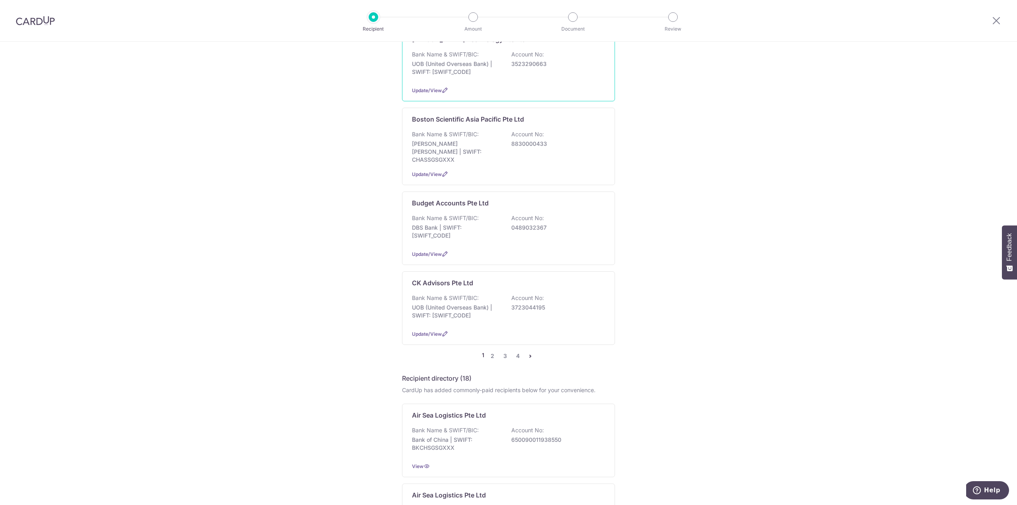
scroll to position [635, 0]
click at [516, 350] on link "4" at bounding box center [518, 355] width 10 height 10
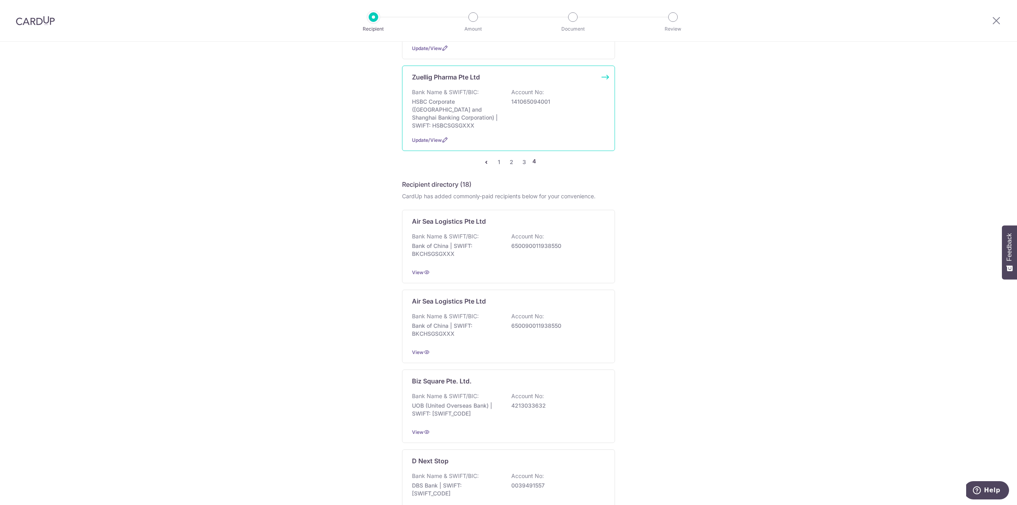
scroll to position [278, 0]
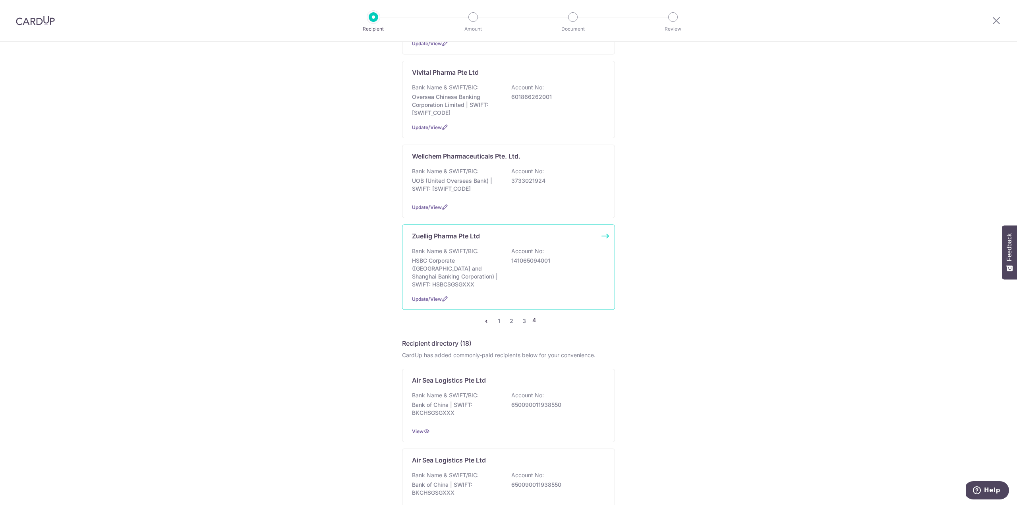
click at [470, 247] on p "Bank Name & SWIFT/BIC:" at bounding box center [445, 251] width 67 height 8
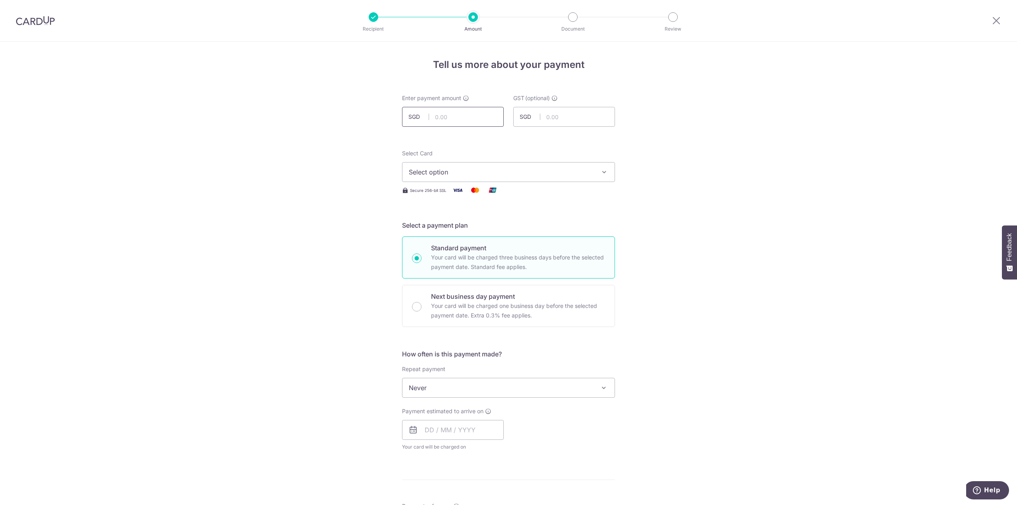
click at [454, 120] on input "text" at bounding box center [453, 117] width 102 height 20
type input "1,680.00"
type input "151.20"
click at [495, 175] on span "Select option" at bounding box center [501, 172] width 185 height 10
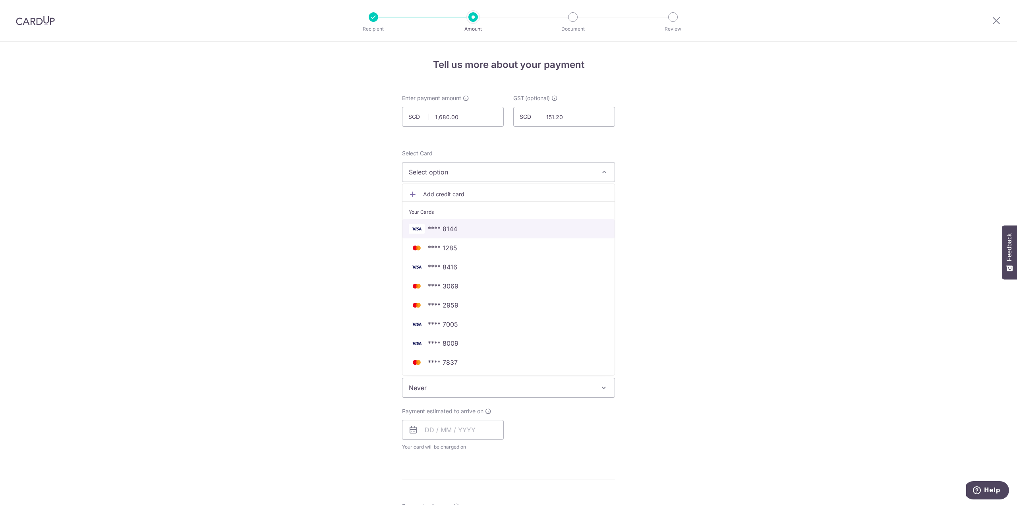
click at [482, 224] on span "**** 8144" at bounding box center [508, 229] width 199 height 10
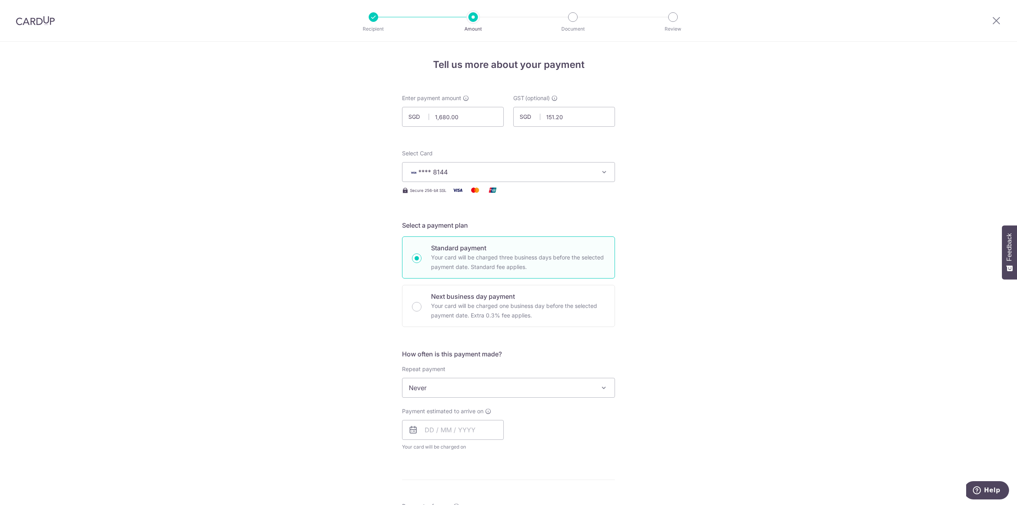
scroll to position [159, 0]
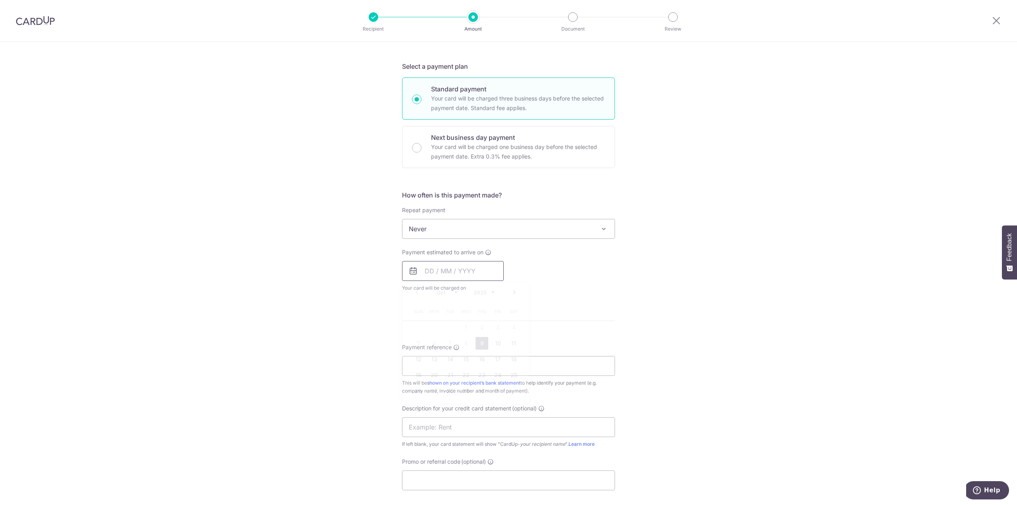
click at [466, 275] on input "text" at bounding box center [453, 271] width 102 height 20
click at [467, 392] on link "29" at bounding box center [466, 390] width 13 height 13
type input "29/10/2025"
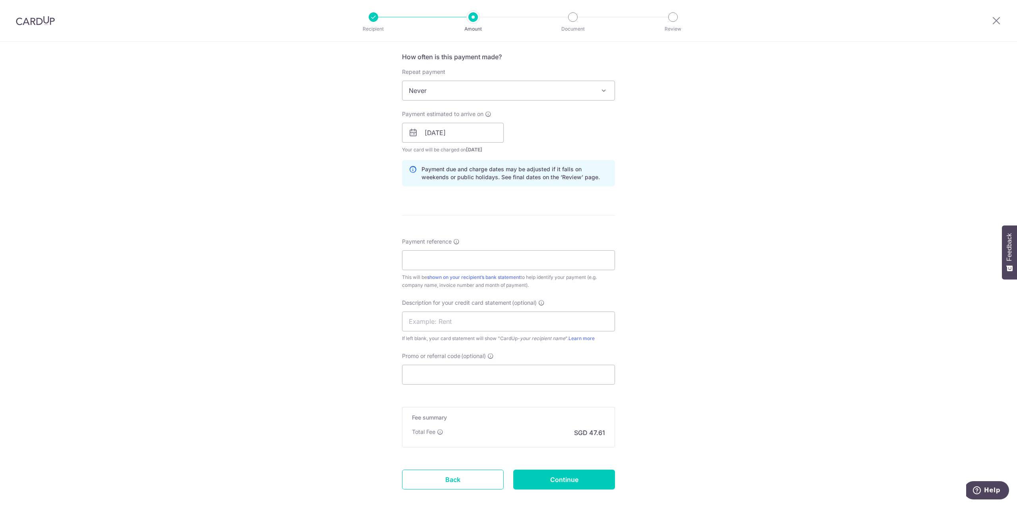
scroll to position [318, 0]
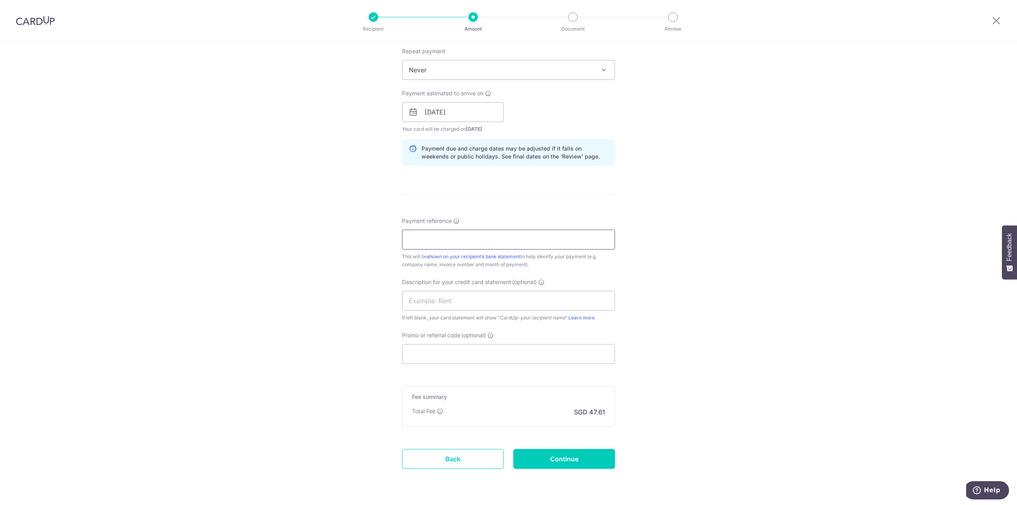
click at [429, 246] on input "Payment reference" at bounding box center [508, 240] width 213 height 20
type input "1087182905 30473742 United Gastro"
type input "Clinic CUp Zuel"
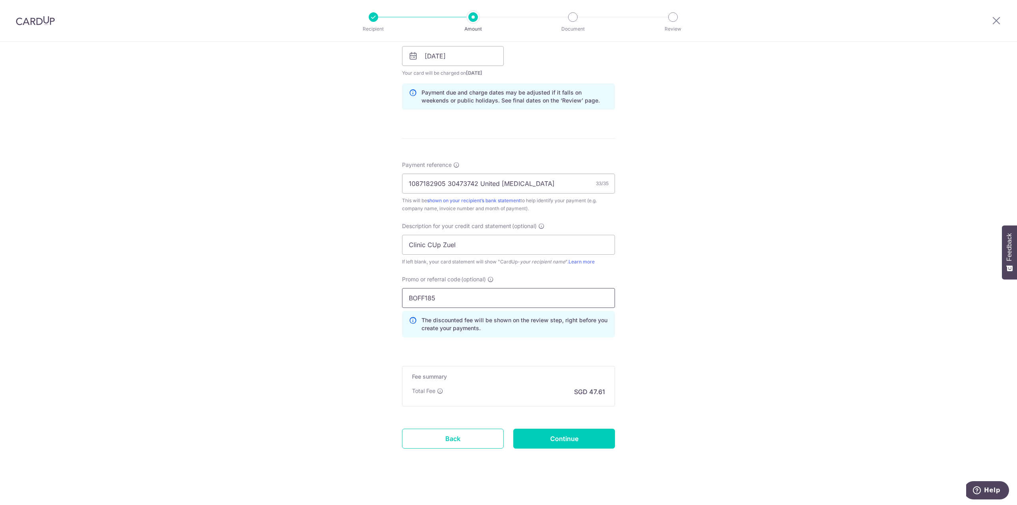
scroll to position [375, 0]
type input "BOFF185"
click at [565, 437] on input "Continue" at bounding box center [564, 438] width 102 height 20
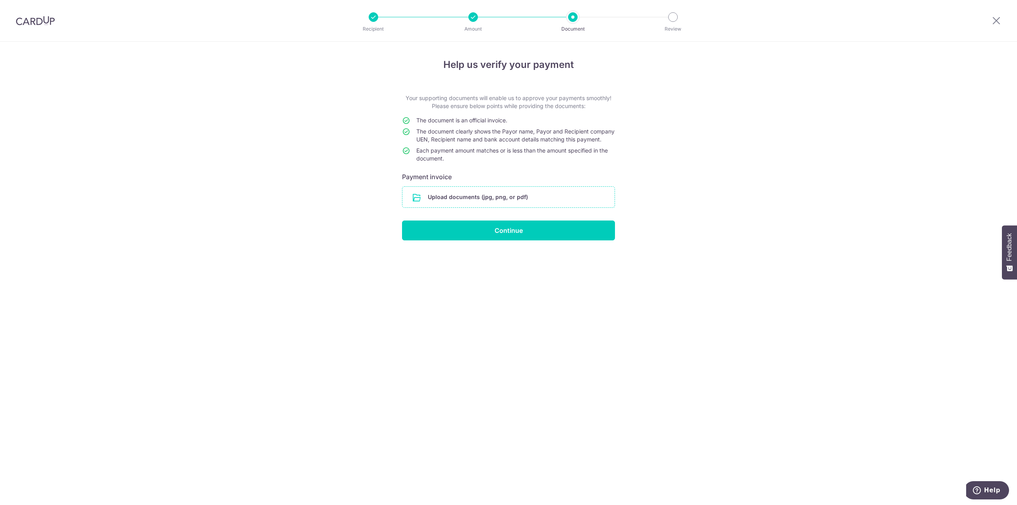
click at [502, 207] on input "file" at bounding box center [508, 197] width 212 height 21
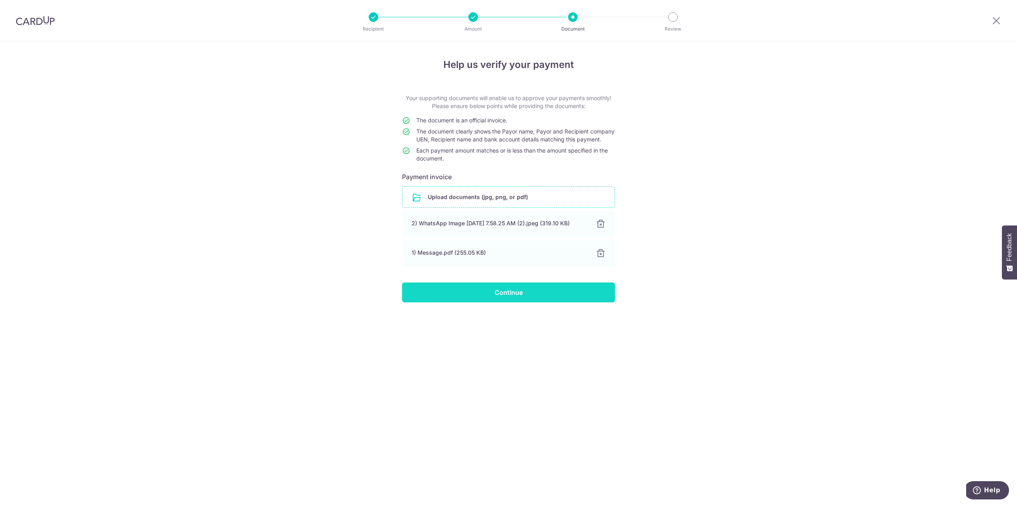
click at [539, 299] on input "Continue" at bounding box center [508, 292] width 213 height 20
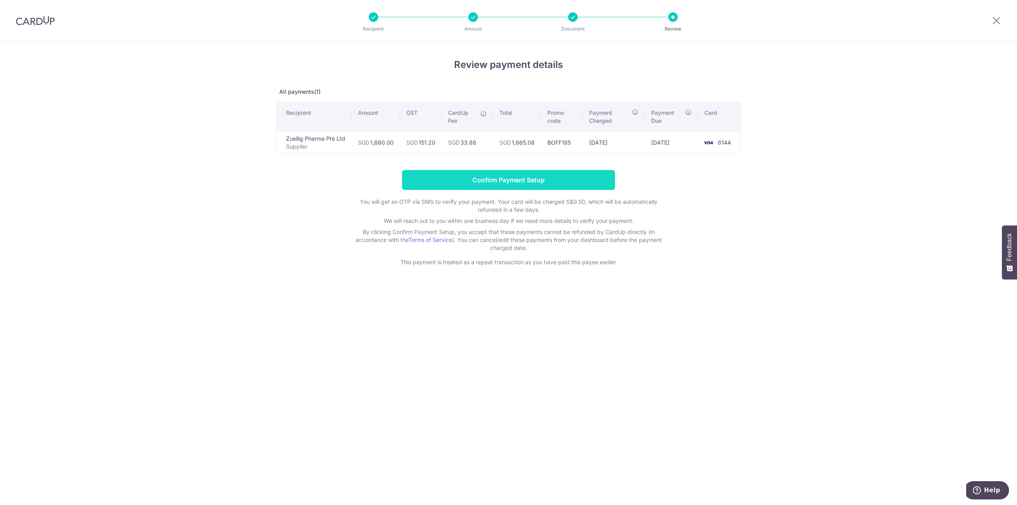
click at [564, 179] on input "Confirm Payment Setup" at bounding box center [508, 180] width 213 height 20
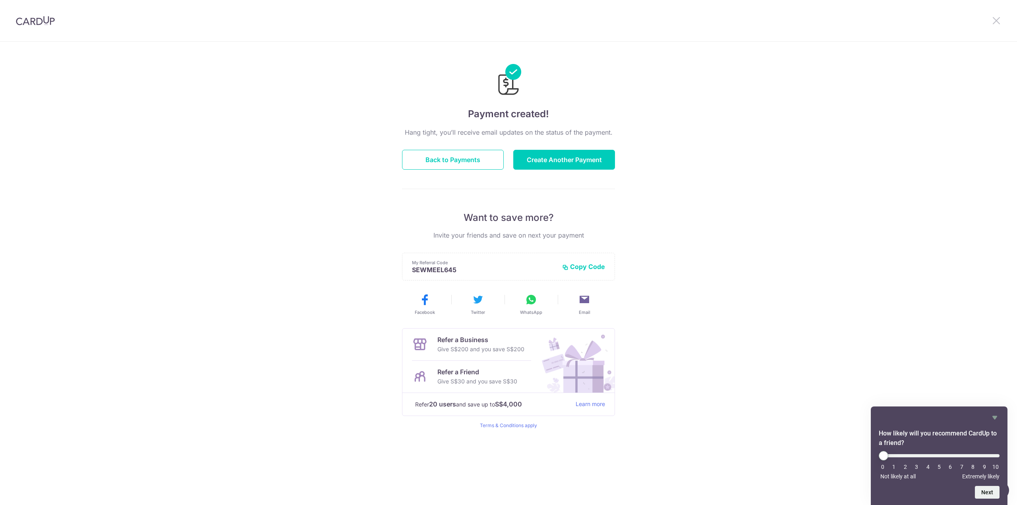
click at [996, 22] on icon at bounding box center [996, 20] width 10 height 10
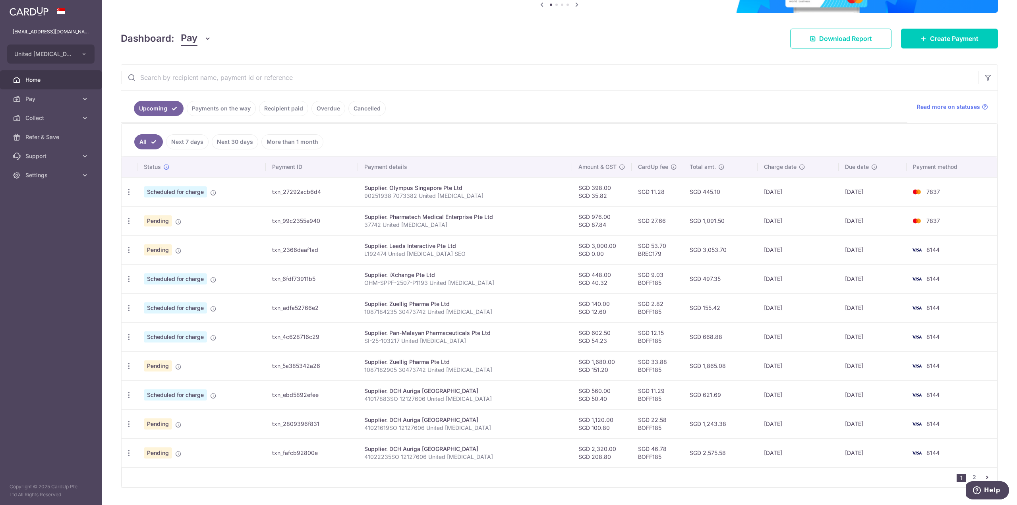
scroll to position [96, 0]
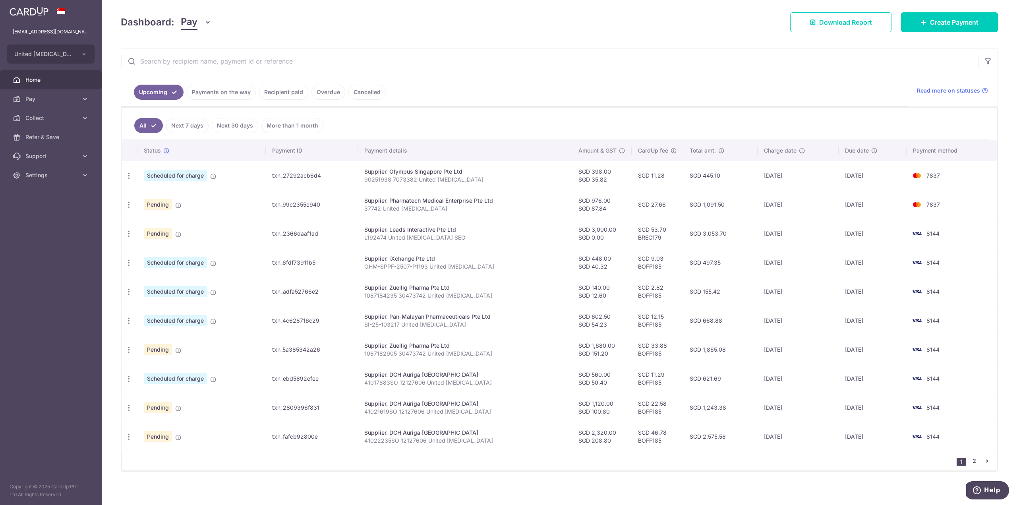
click at [973, 460] on link "2" at bounding box center [974, 461] width 10 height 10
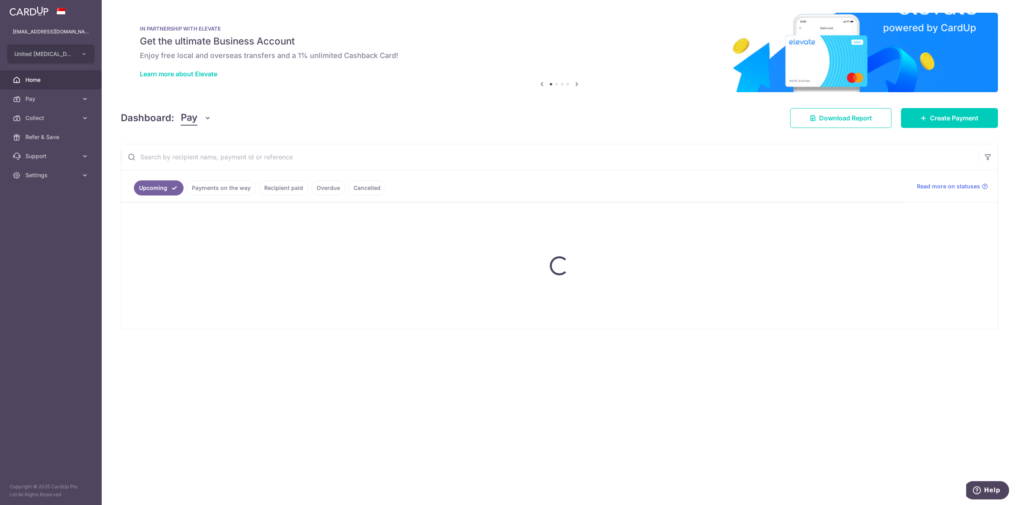
scroll to position [0, 0]
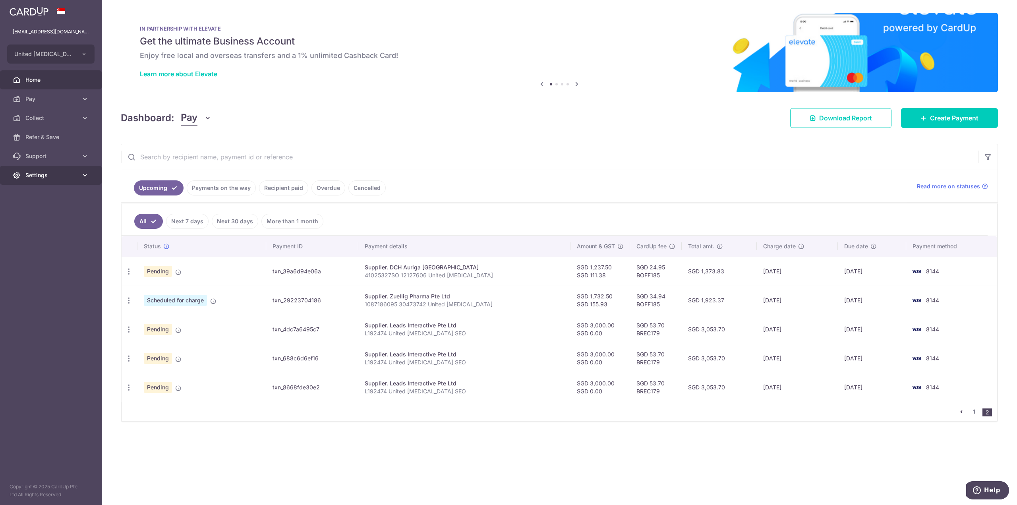
click at [54, 174] on span "Settings" at bounding box center [51, 175] width 52 height 8
click at [40, 214] on span "Logout" at bounding box center [51, 213] width 52 height 8
